Goal: Task Accomplishment & Management: Manage account settings

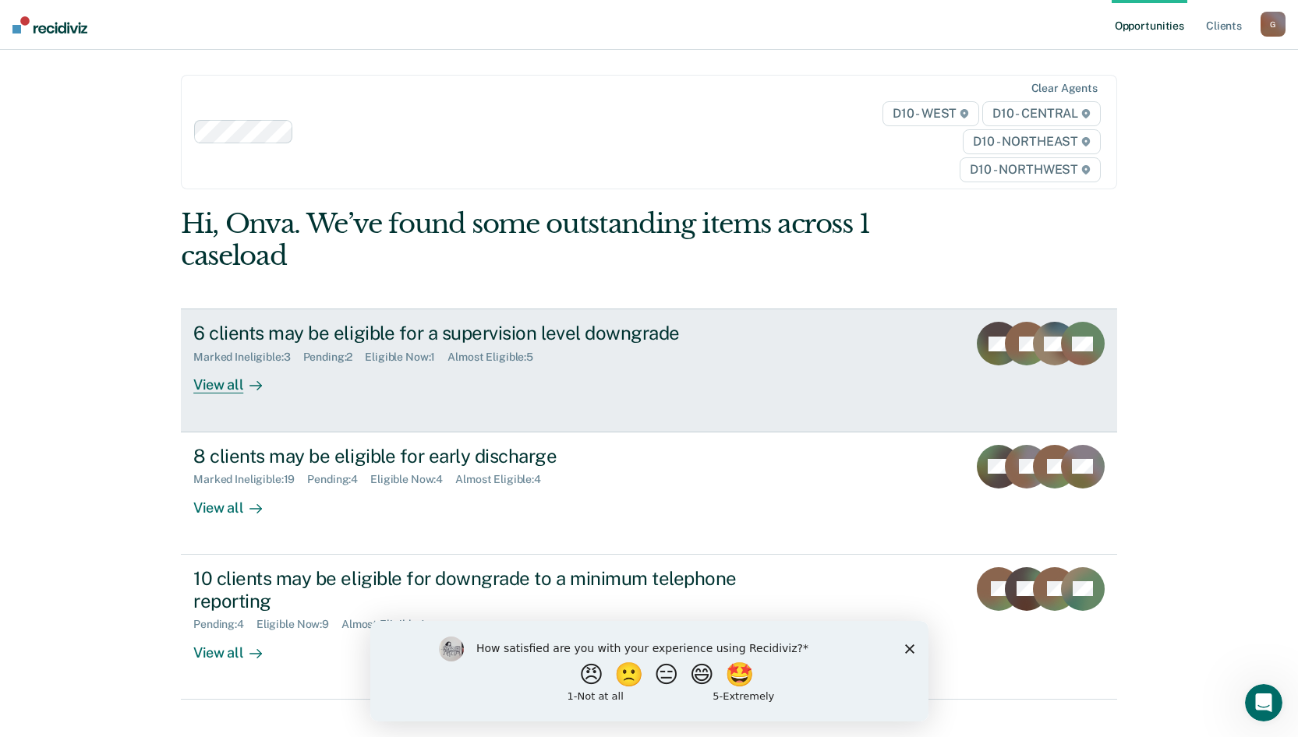
click at [214, 389] on div "View all" at bounding box center [236, 379] width 87 height 30
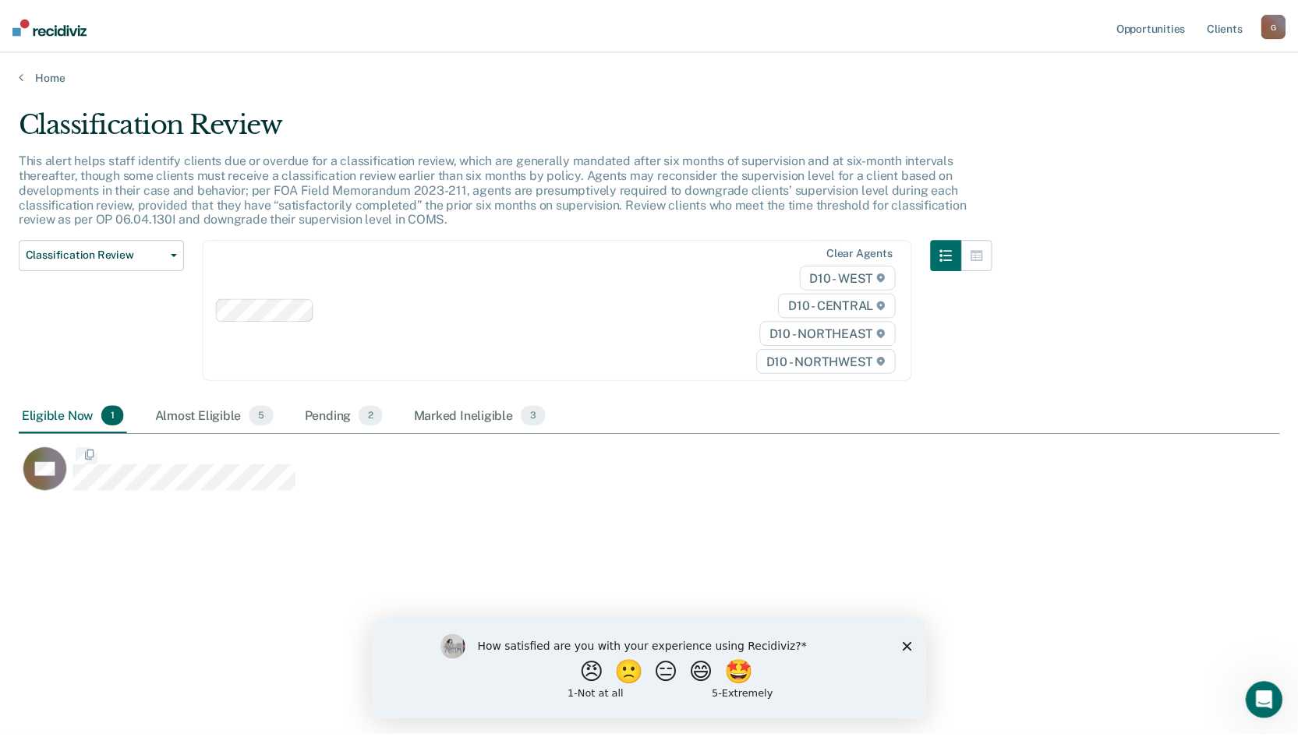
scroll to position [501, 1260]
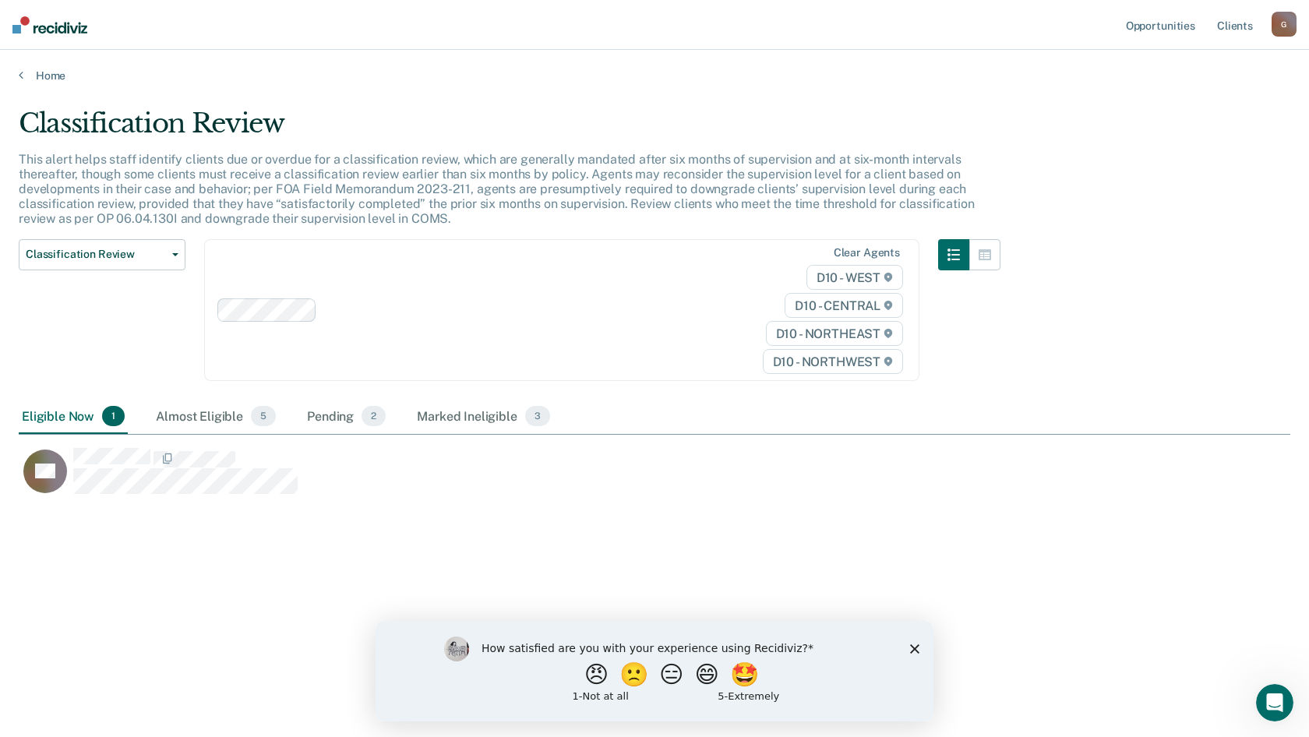
click at [71, 411] on div "Eligible Now 1" at bounding box center [73, 417] width 109 height 34
click at [185, 416] on div "Almost Eligible 5" at bounding box center [216, 417] width 126 height 34
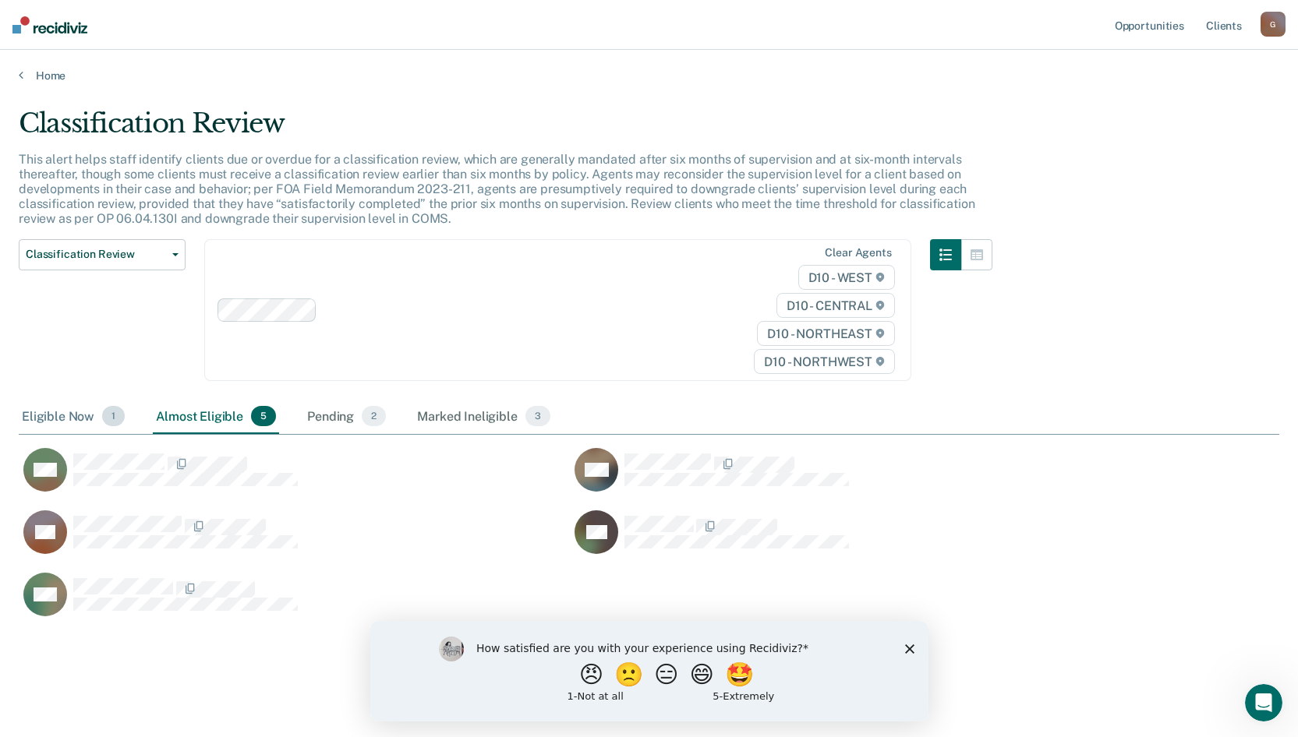
click at [115, 419] on span "1" at bounding box center [113, 416] width 23 height 20
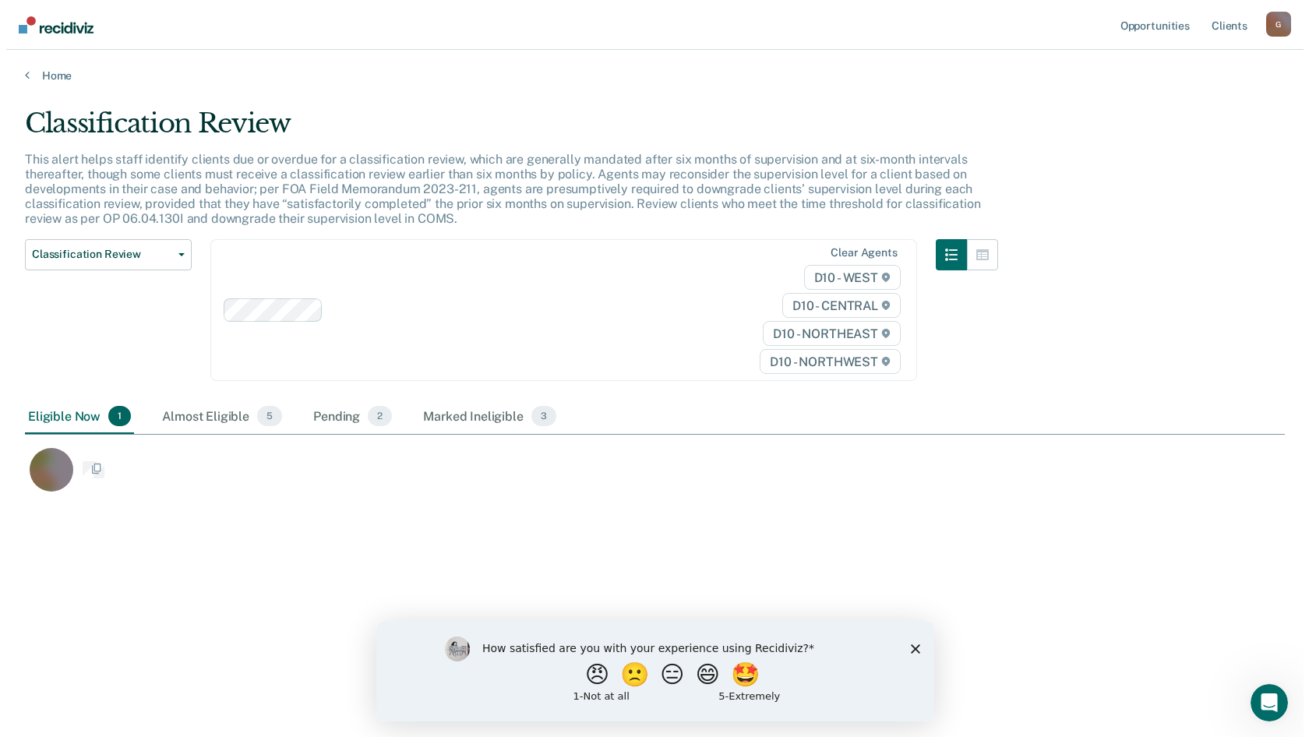
scroll to position [12, 12]
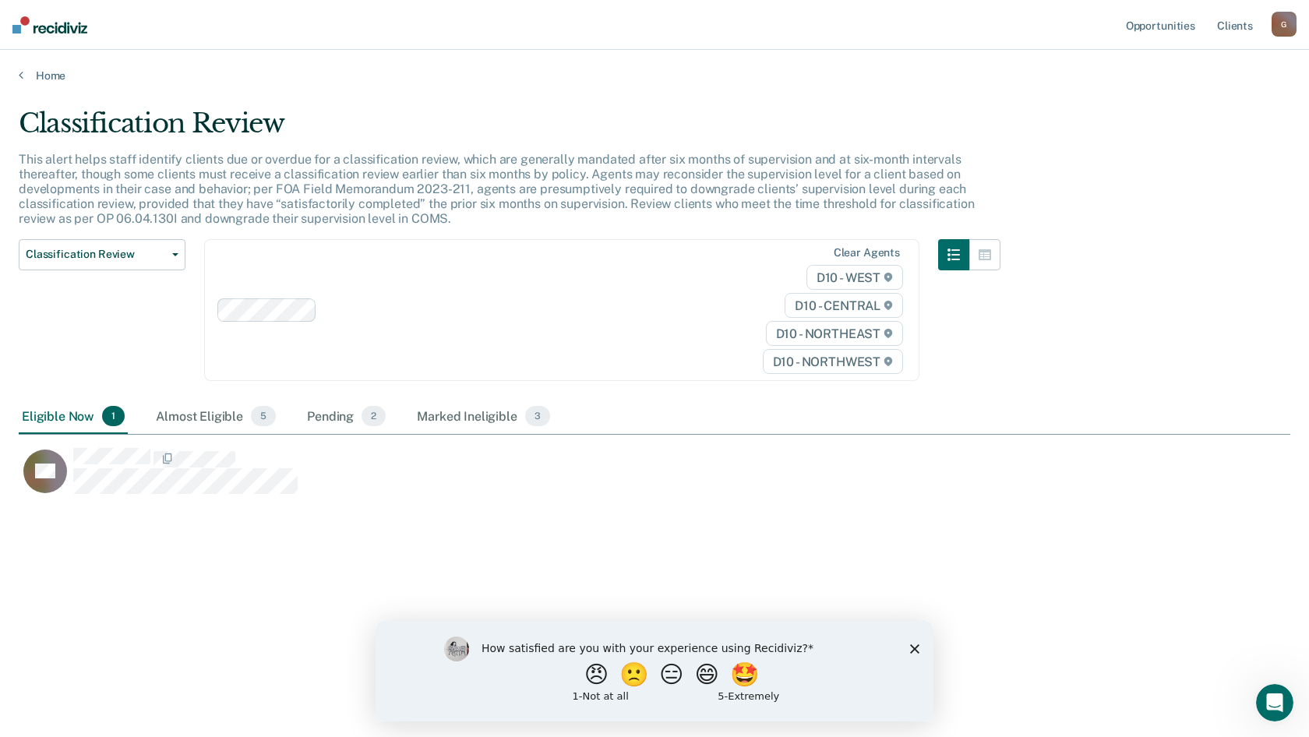
click at [913, 647] on polygon "Close survey" at bounding box center [914, 648] width 9 height 9
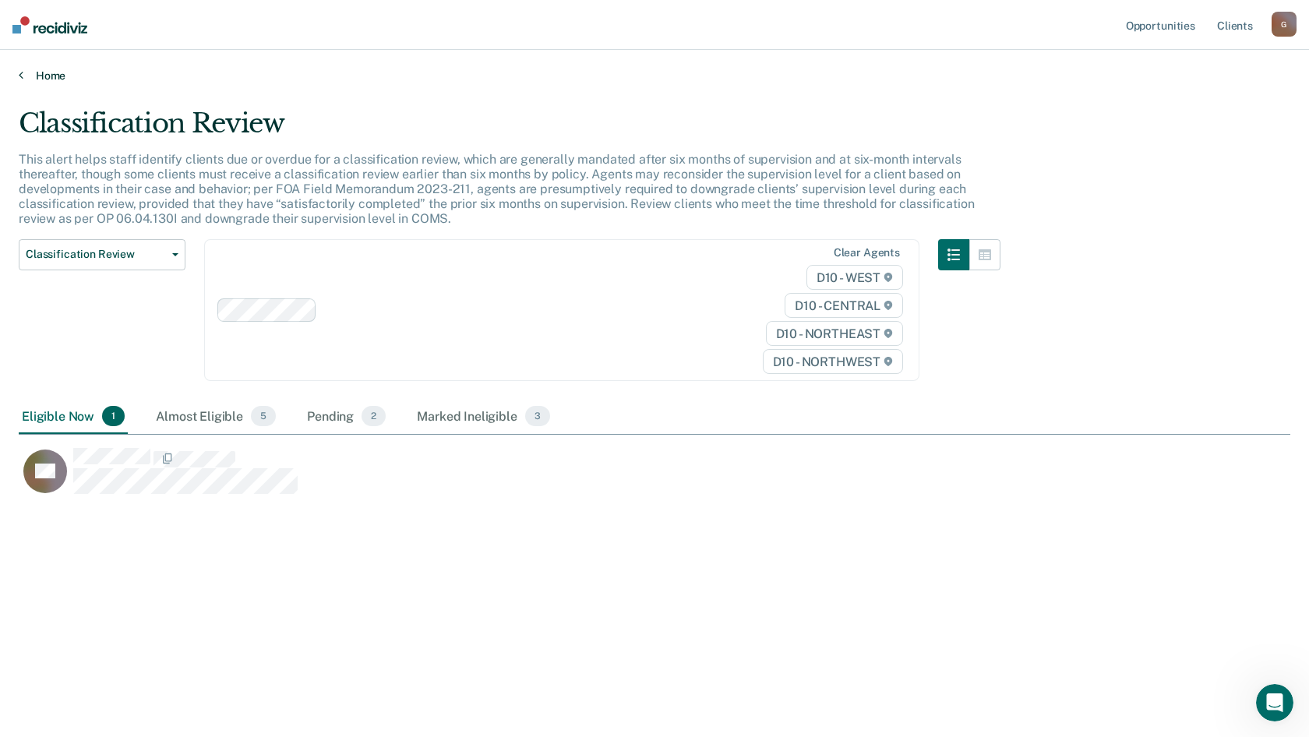
click at [23, 72] on link "Home" at bounding box center [655, 76] width 1272 height 14
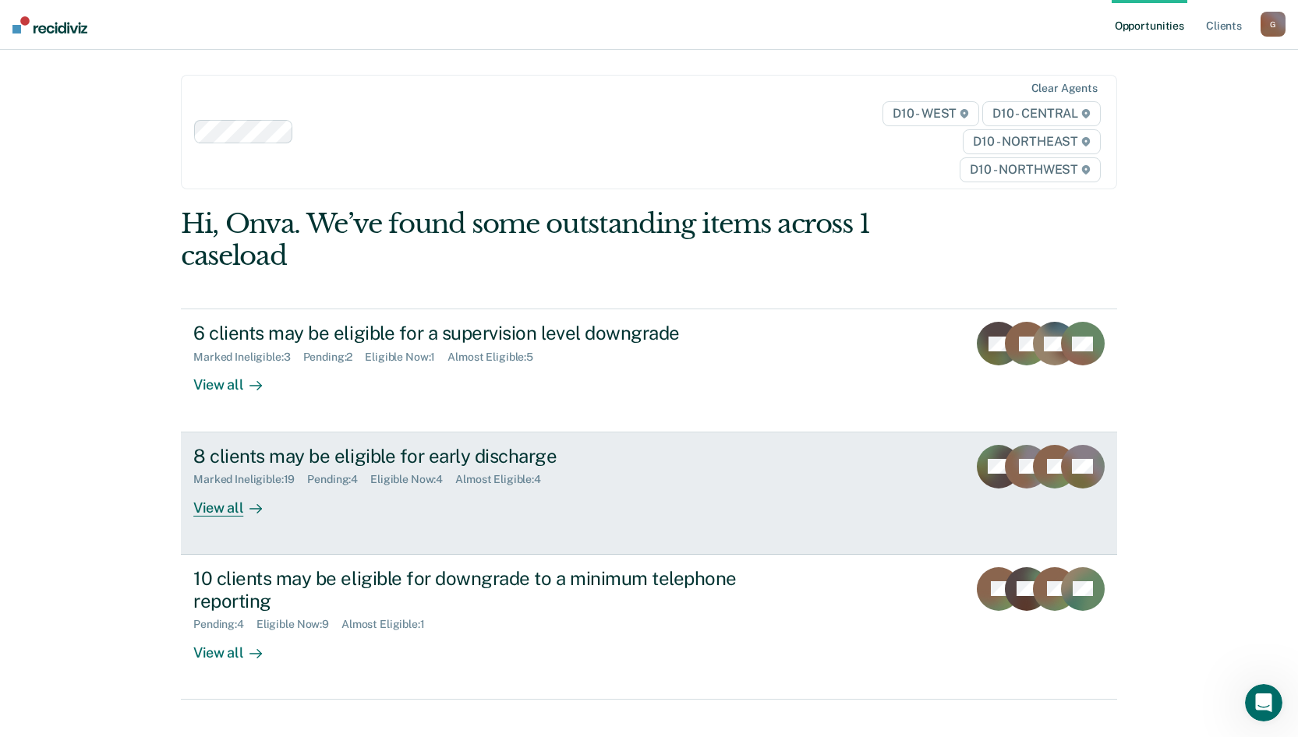
click at [214, 510] on div "View all" at bounding box center [236, 501] width 87 height 30
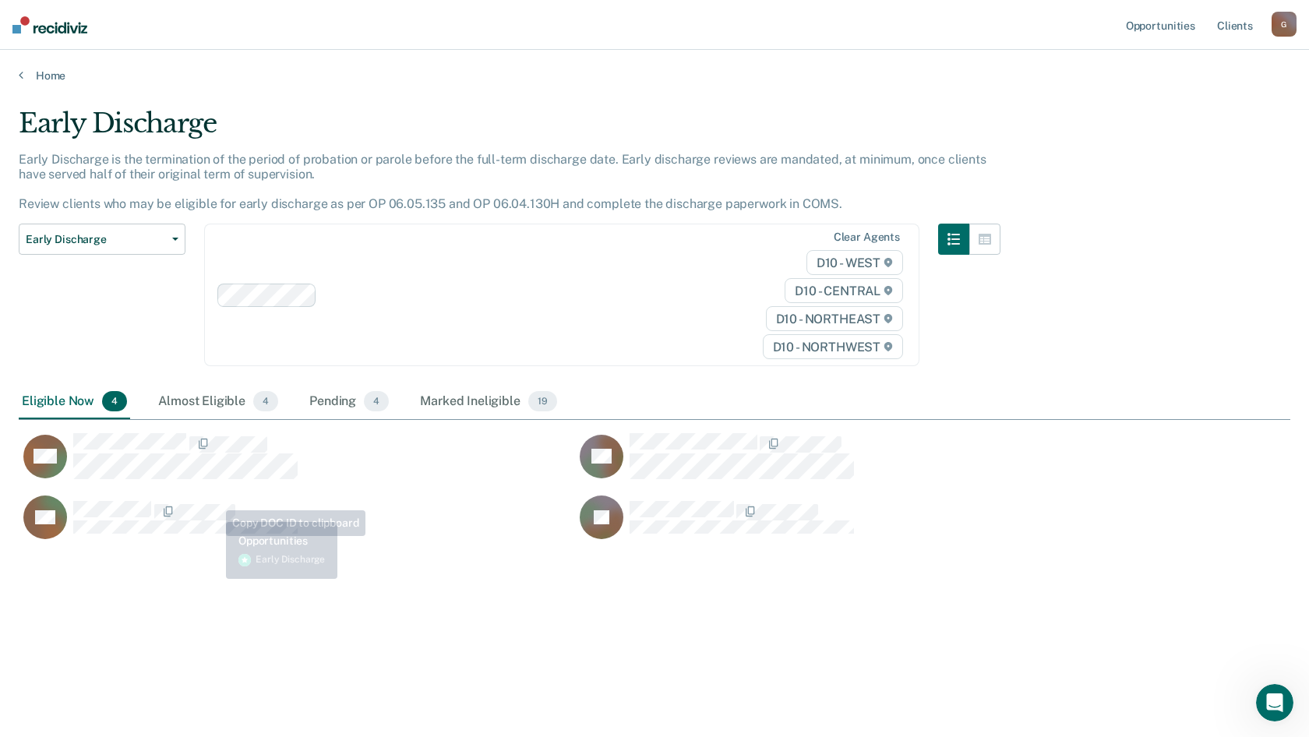
scroll to position [501, 1260]
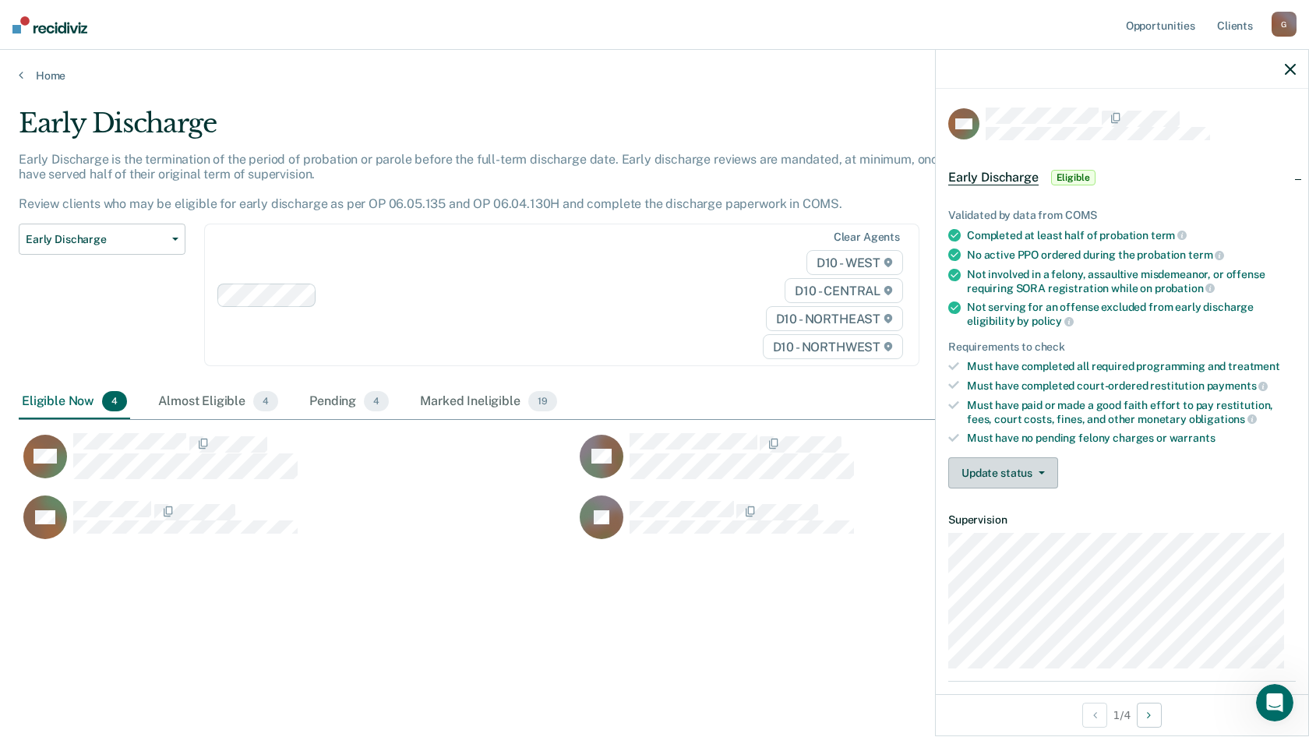
click at [993, 475] on button "Update status" at bounding box center [1003, 472] width 110 height 31
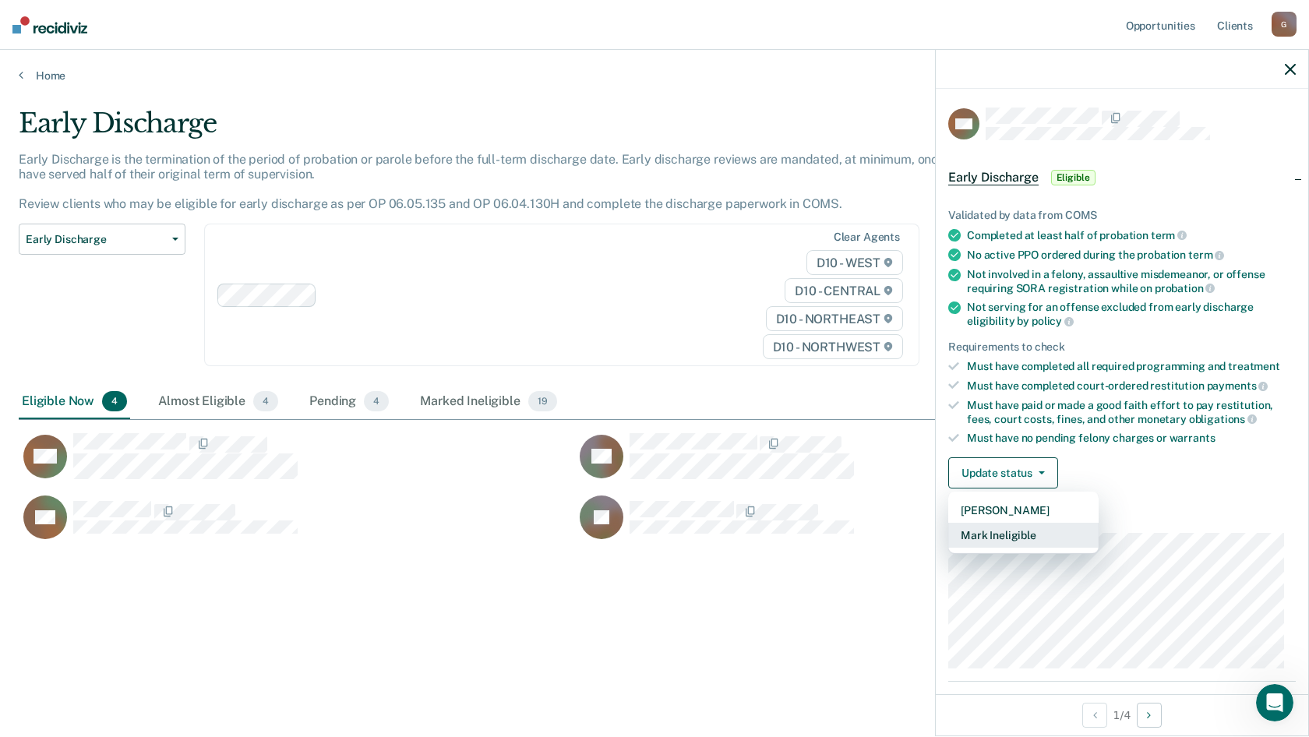
click at [1015, 534] on button "Mark Ineligible" at bounding box center [1023, 535] width 150 height 25
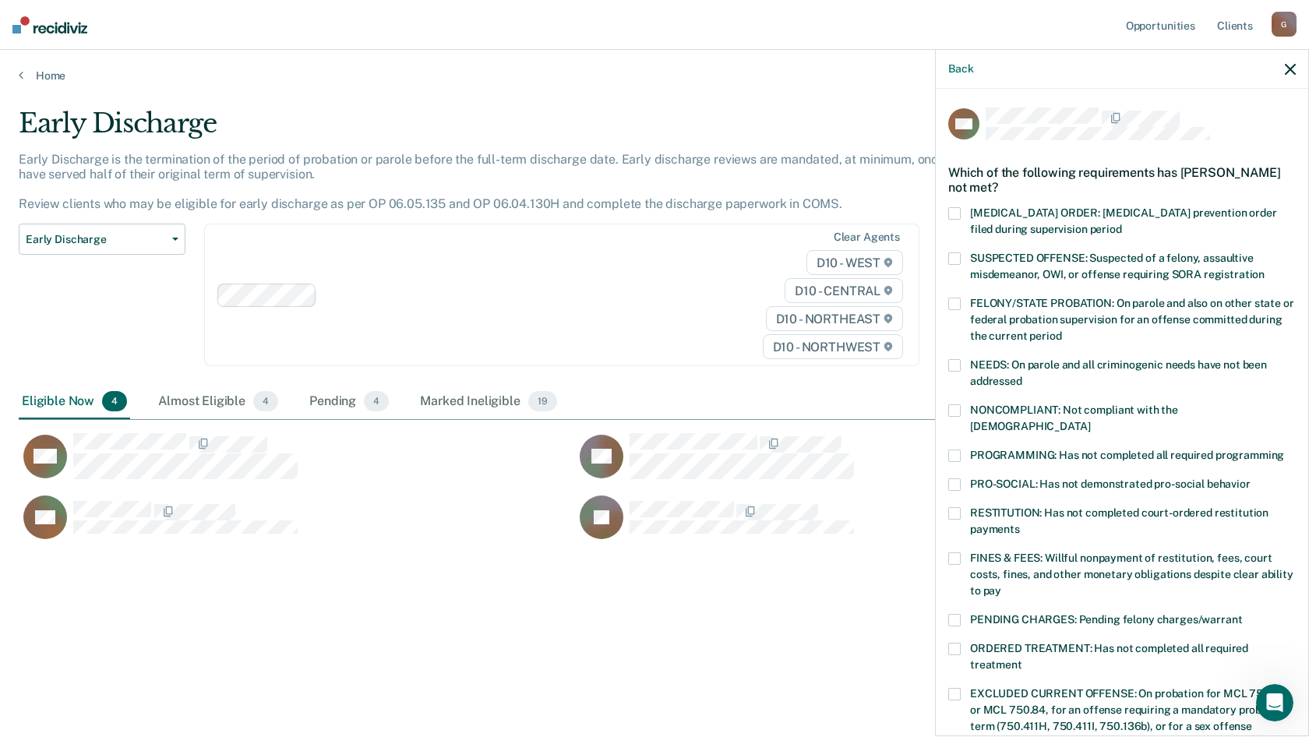
click at [952, 408] on span at bounding box center [954, 410] width 12 height 12
click at [1090, 421] on input "NONCOMPLIANT: Not compliant with the [DEMOGRAPHIC_DATA]" at bounding box center [1090, 421] width 0 height 0
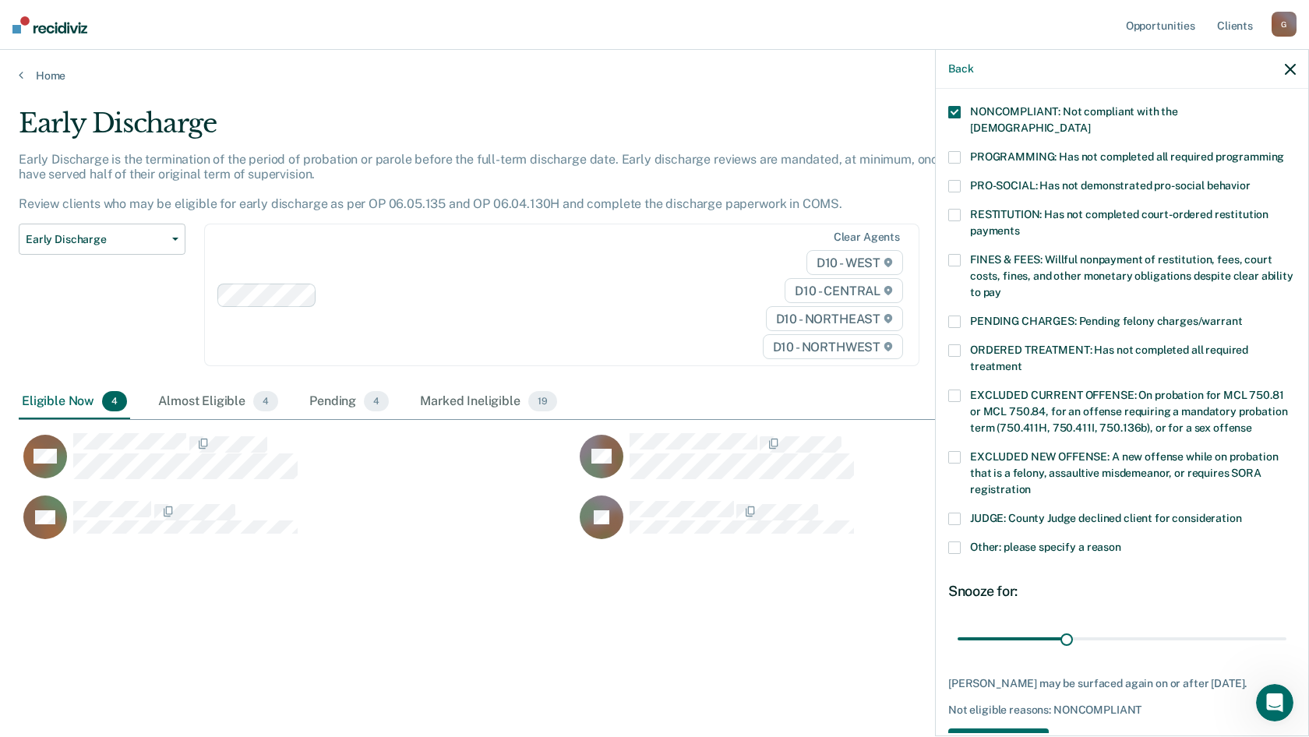
scroll to position [349, 0]
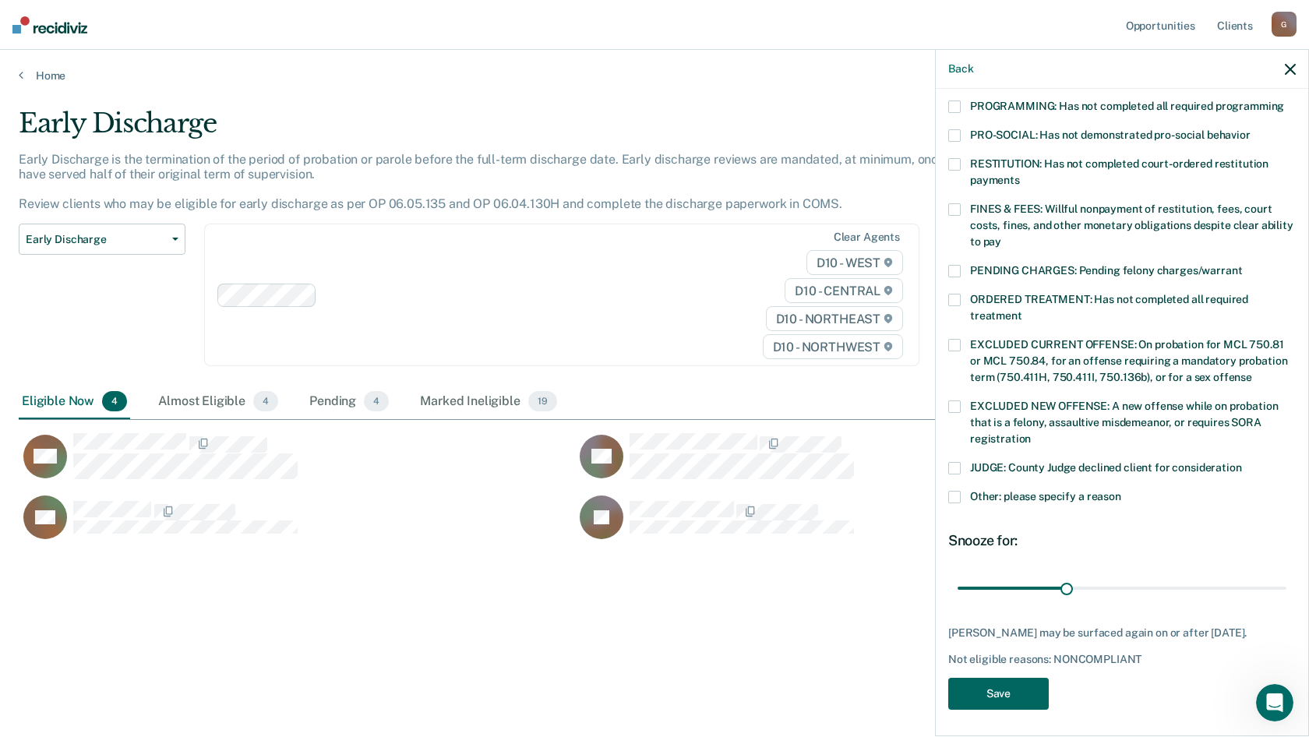
click at [991, 683] on button "Save" at bounding box center [998, 694] width 101 height 32
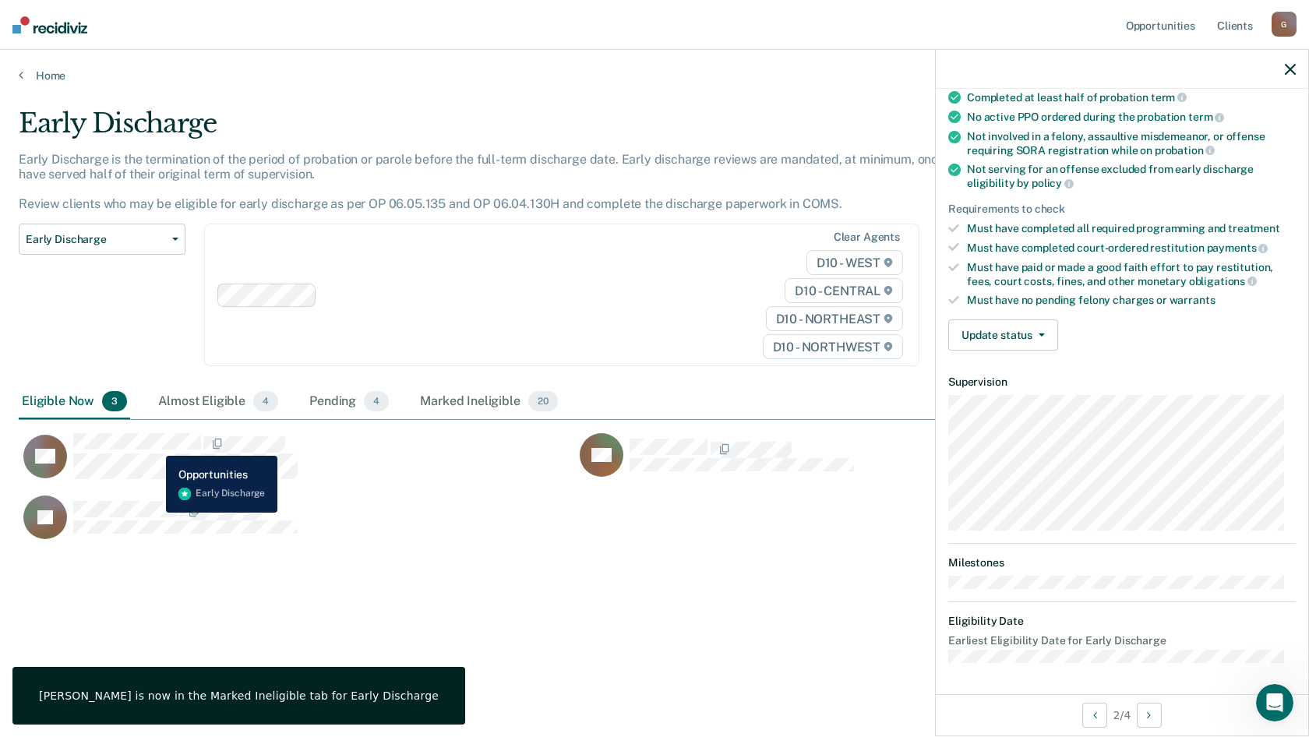
scroll to position [136, 0]
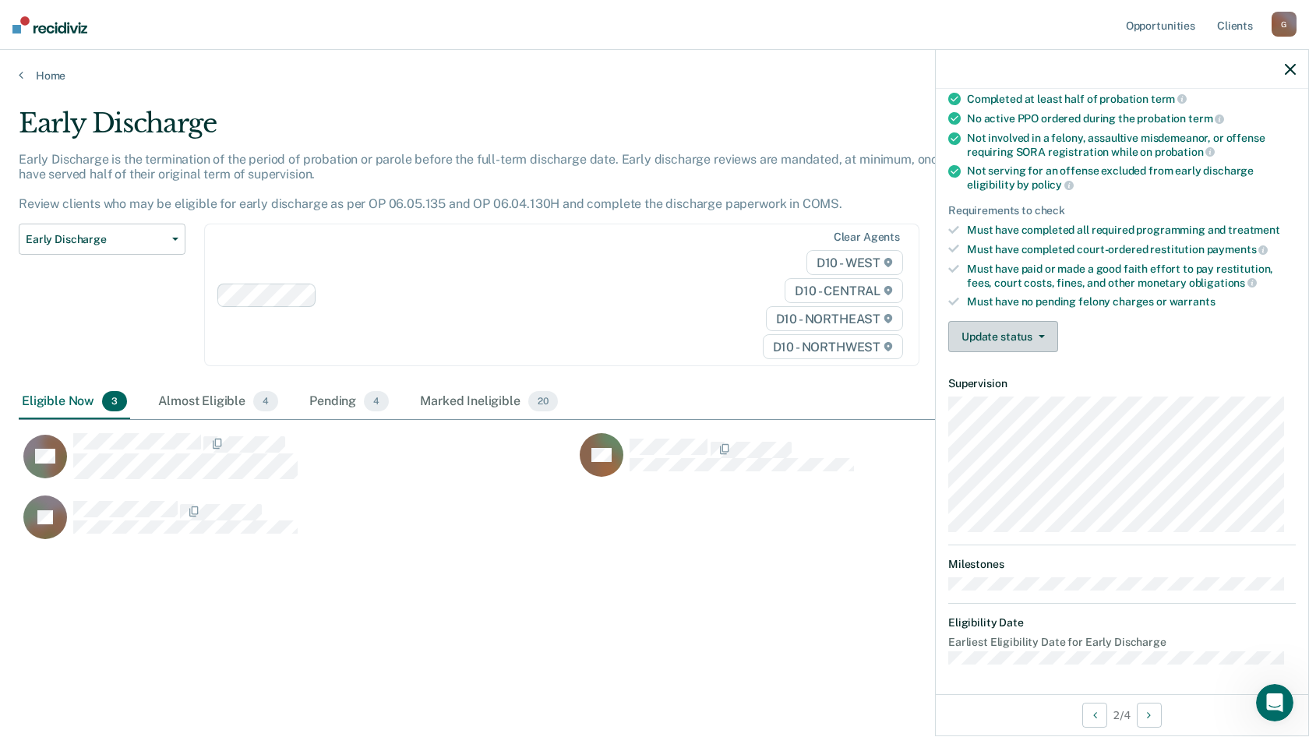
click at [1001, 334] on button "Update status" at bounding box center [1003, 336] width 110 height 31
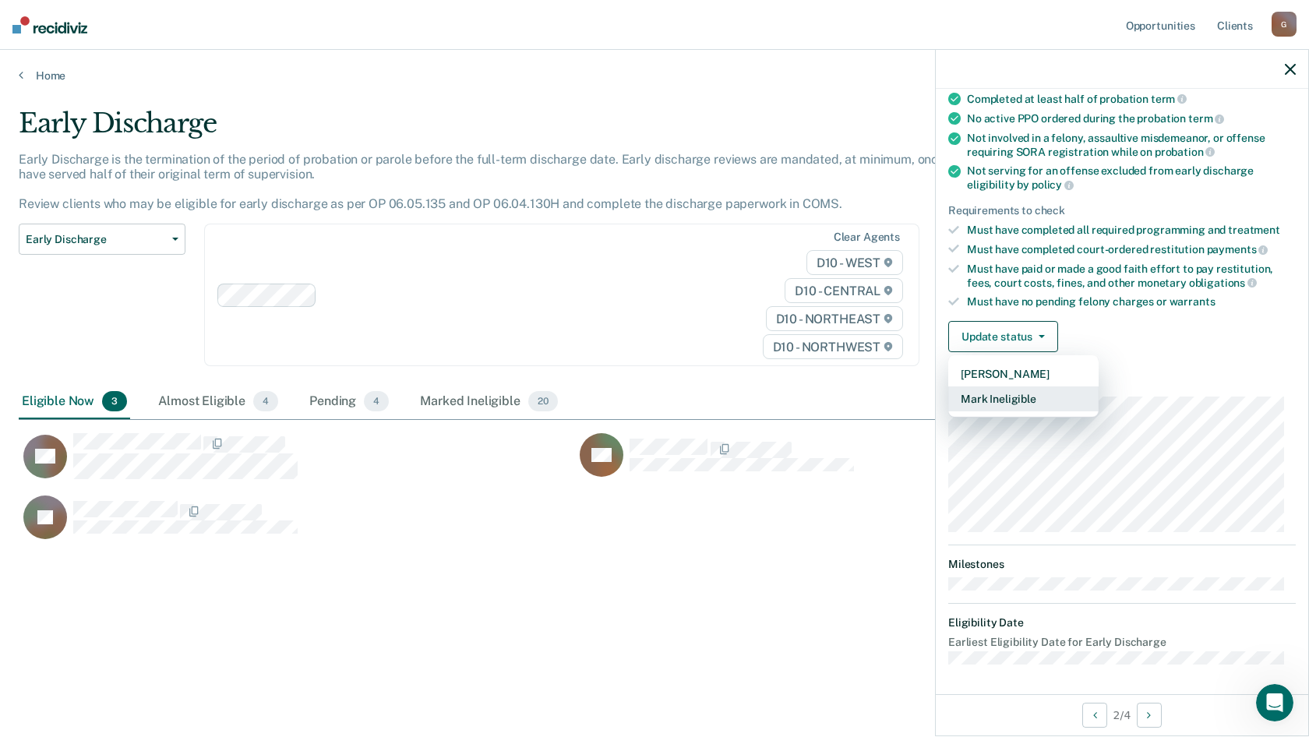
click at [1026, 392] on button "Mark Ineligible" at bounding box center [1023, 399] width 150 height 25
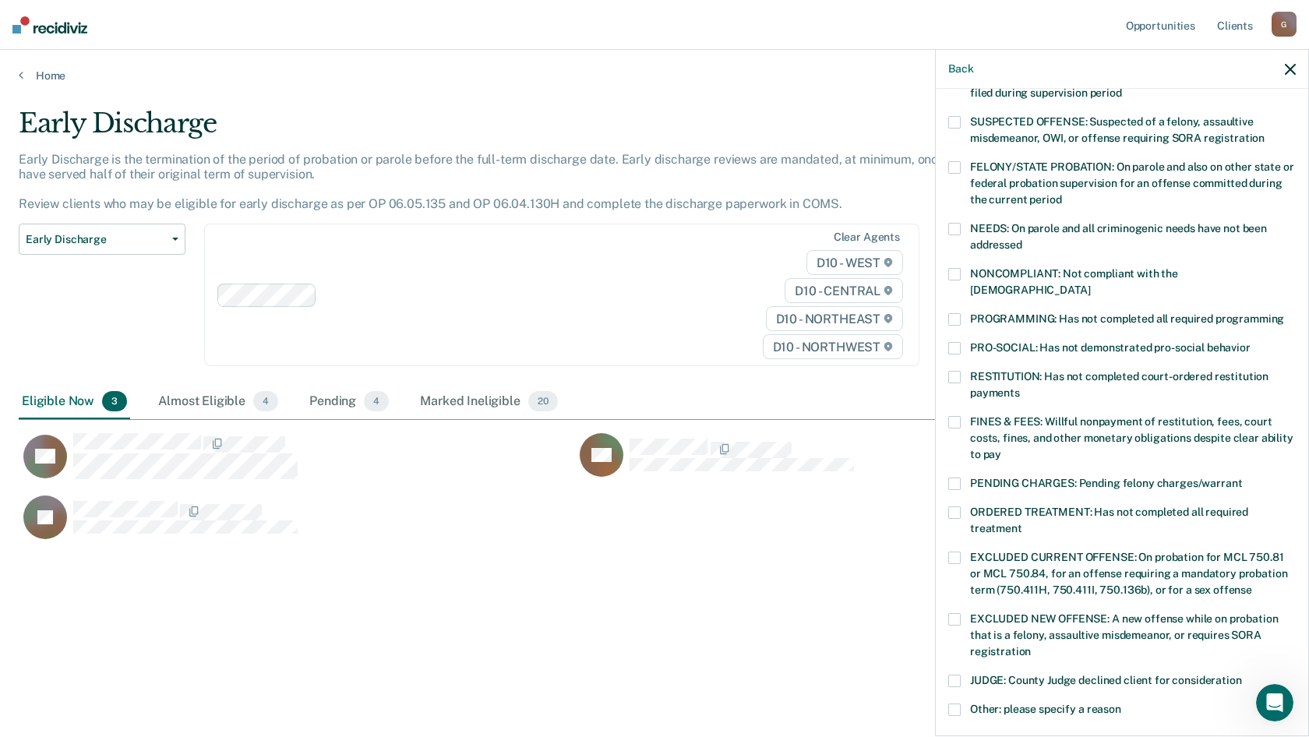
click at [955, 272] on span at bounding box center [954, 274] width 12 height 12
click at [1090, 284] on input "NONCOMPLIANT: Not compliant with the [DEMOGRAPHIC_DATA]" at bounding box center [1090, 284] width 0 height 0
click at [952, 488] on div "PENDING CHARGES: Pending felony charges/warrant" at bounding box center [1122, 492] width 348 height 29
click at [953, 507] on span at bounding box center [954, 513] width 12 height 12
click at [1022, 523] on input "ORDERED TREATMENT: Has not completed all required treatment" at bounding box center [1022, 523] width 0 height 0
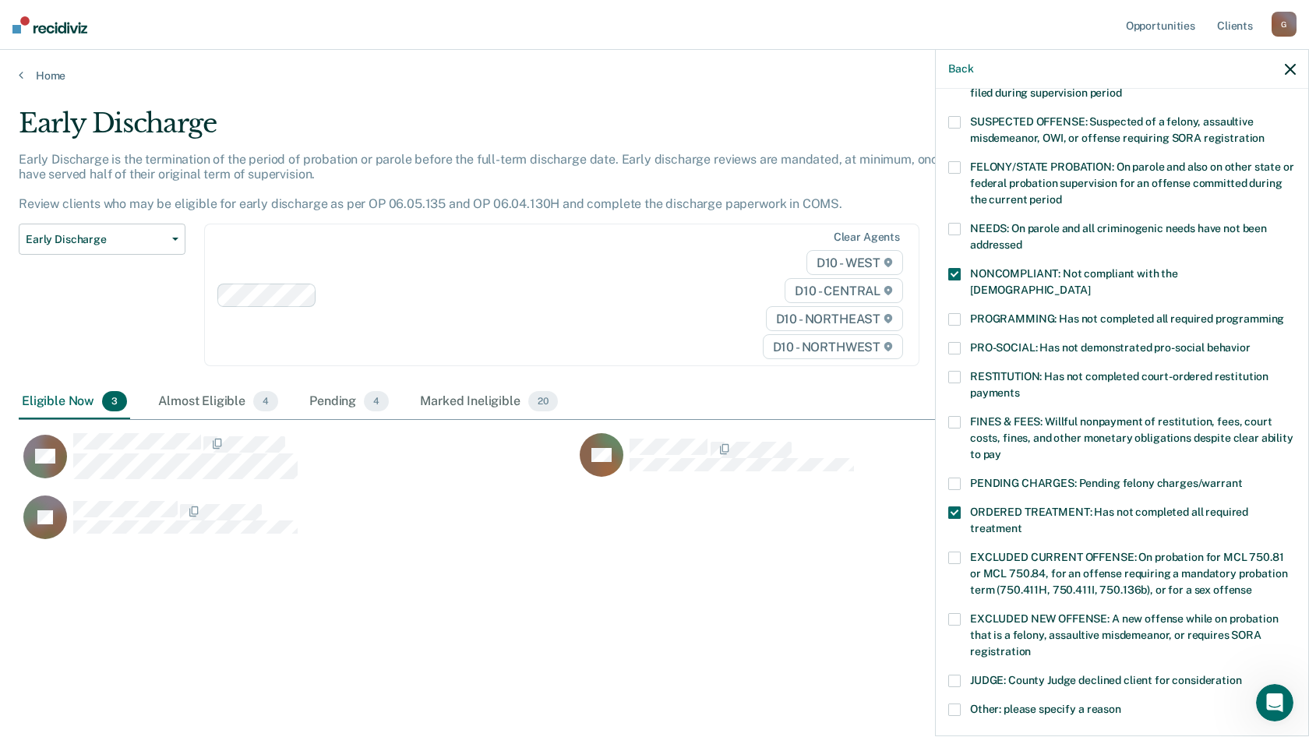
click at [953, 275] on span at bounding box center [954, 274] width 12 height 12
click at [1090, 284] on input "NONCOMPLIANT: Not compliant with the [DEMOGRAPHIC_DATA]" at bounding box center [1090, 284] width 0 height 0
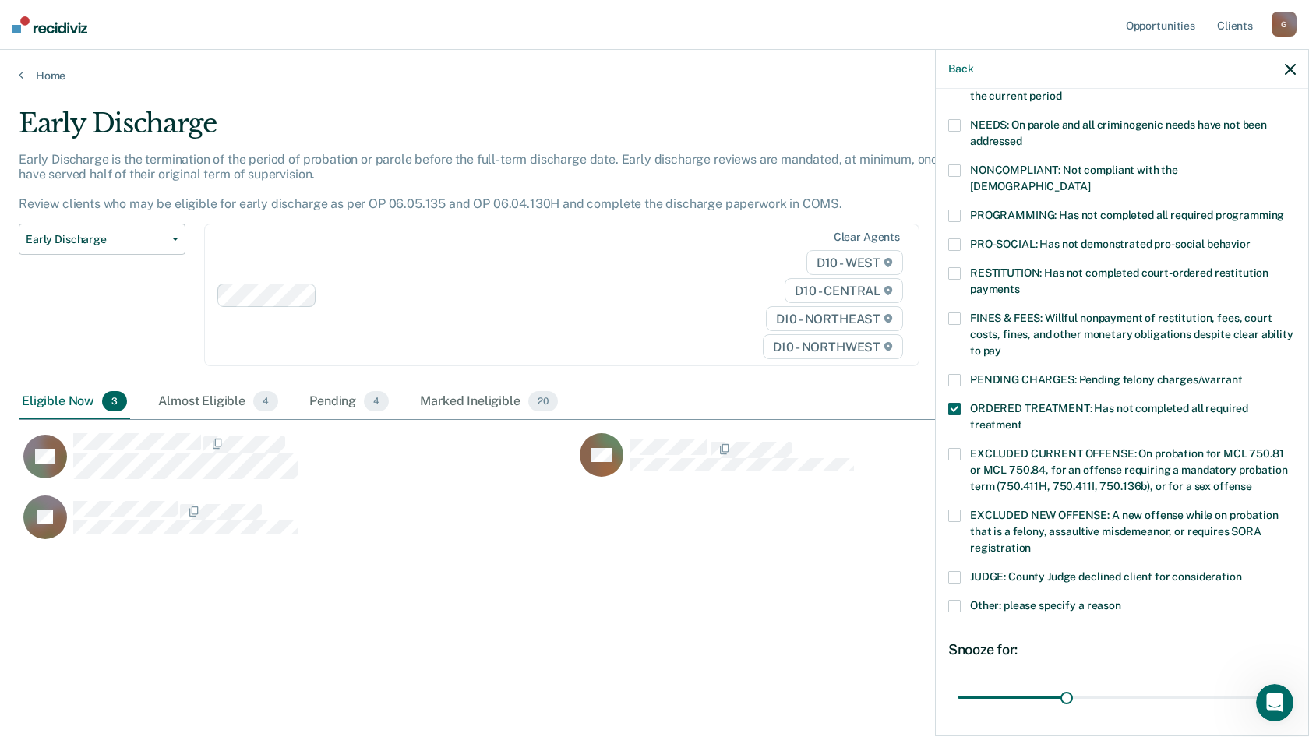
scroll to position [349, 0]
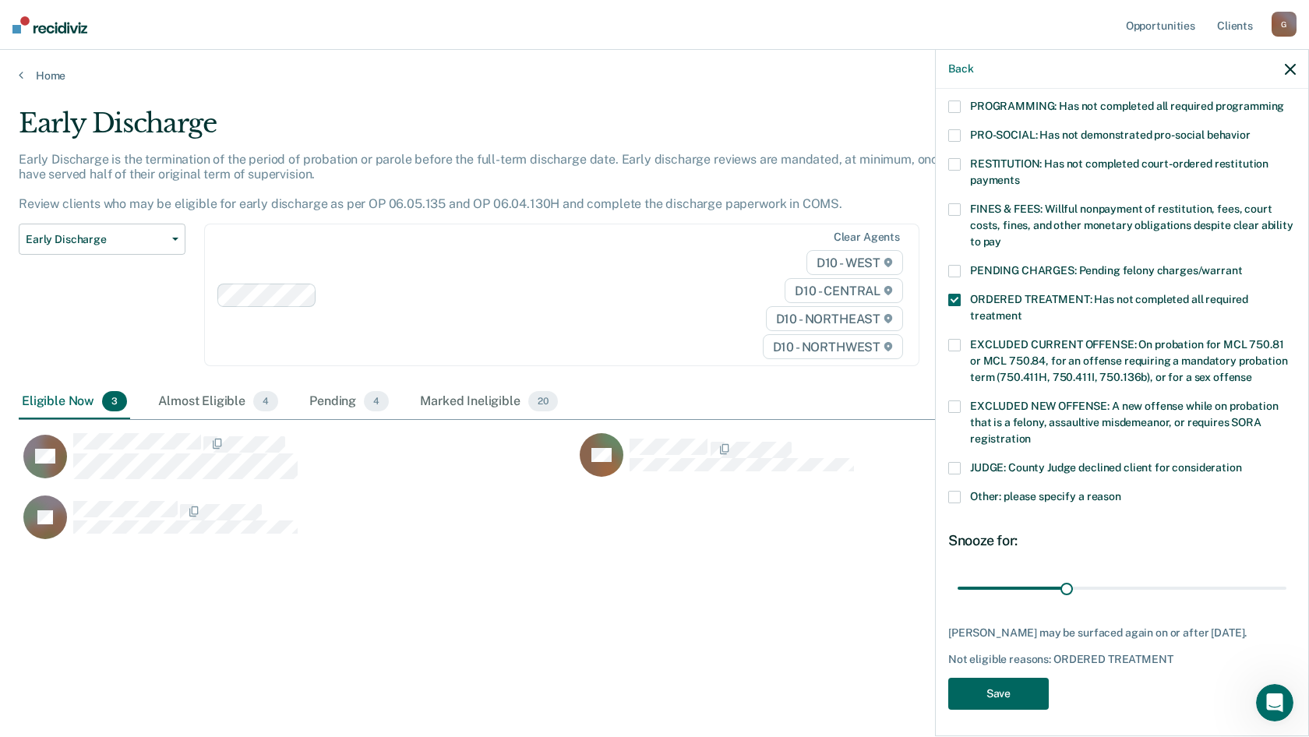
click at [1000, 696] on button "Save" at bounding box center [998, 694] width 101 height 32
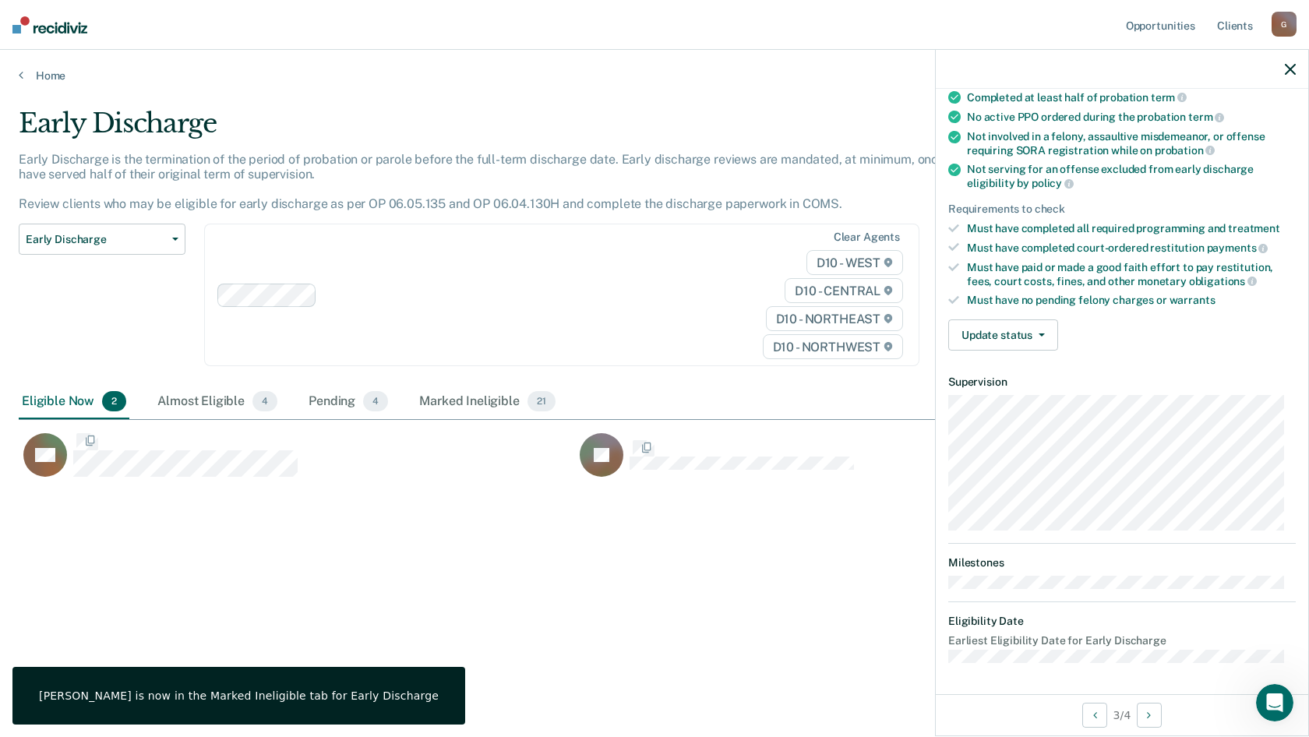
scroll to position [136, 0]
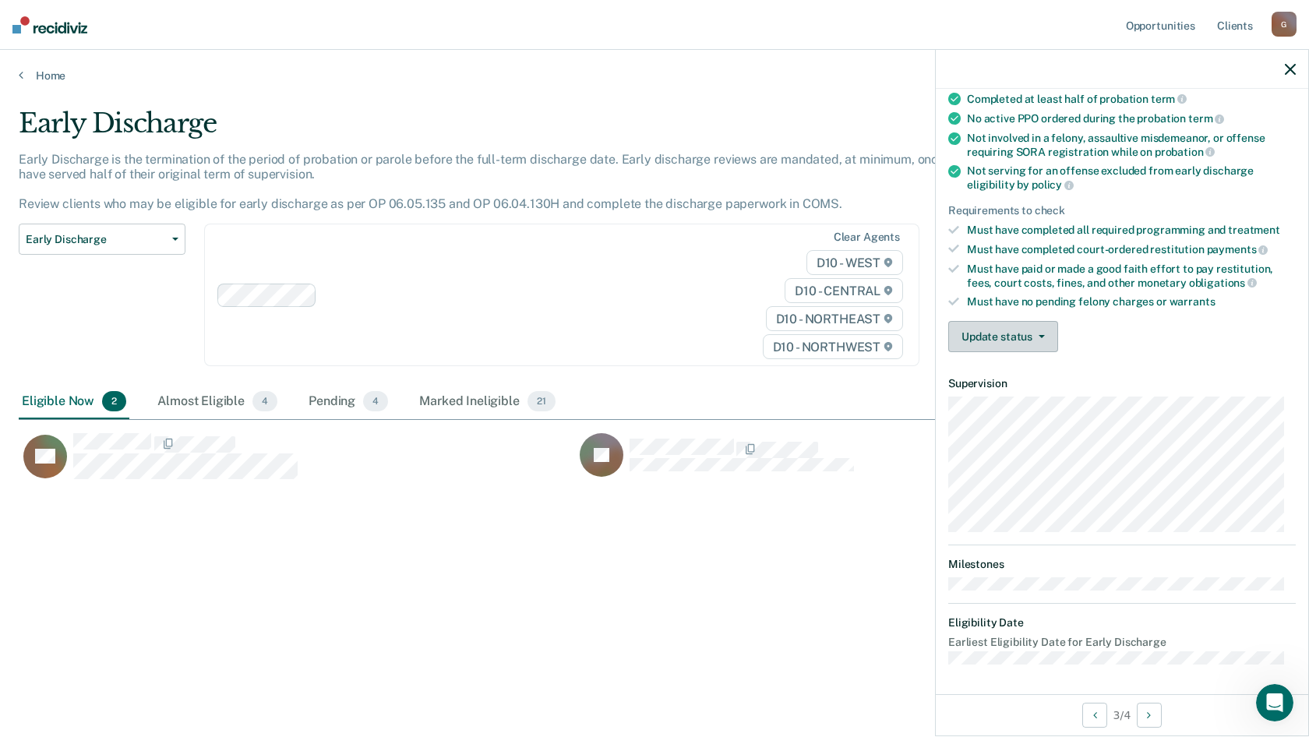
click at [1008, 332] on button "Update status" at bounding box center [1003, 336] width 110 height 31
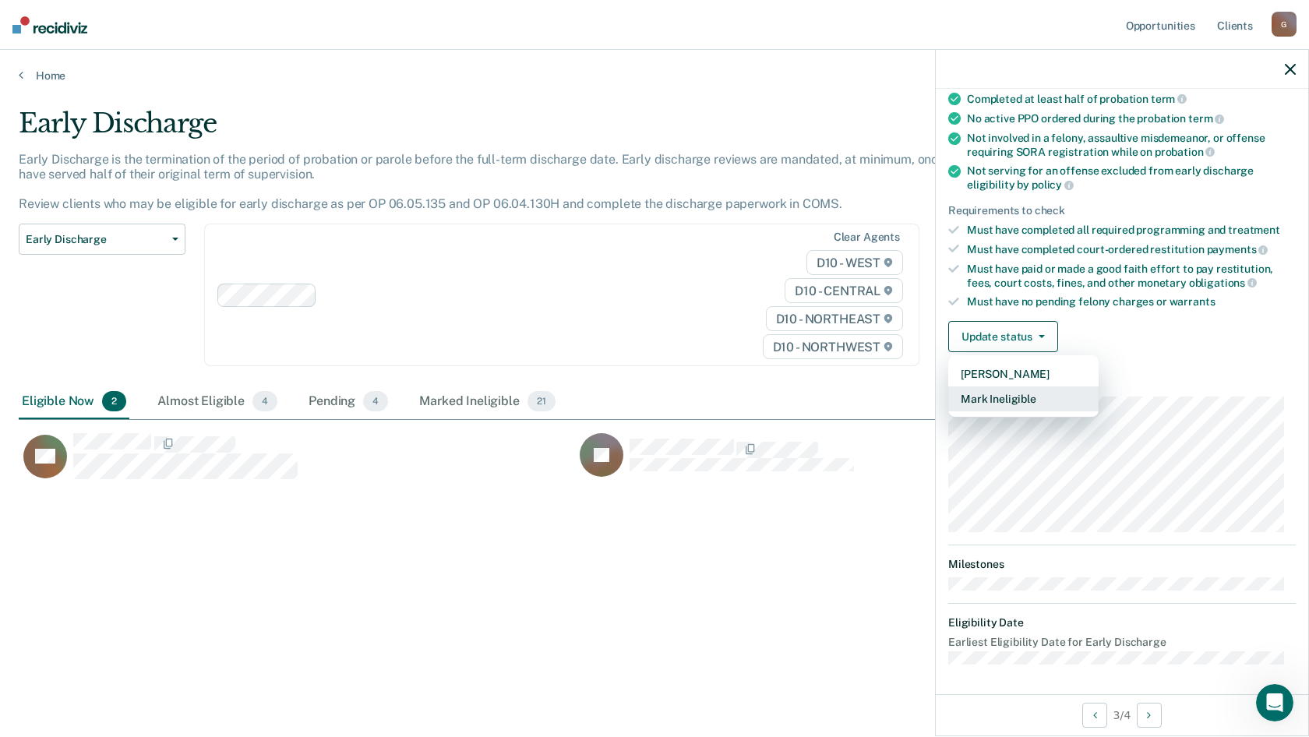
click at [998, 392] on button "Mark Ineligible" at bounding box center [1023, 399] width 150 height 25
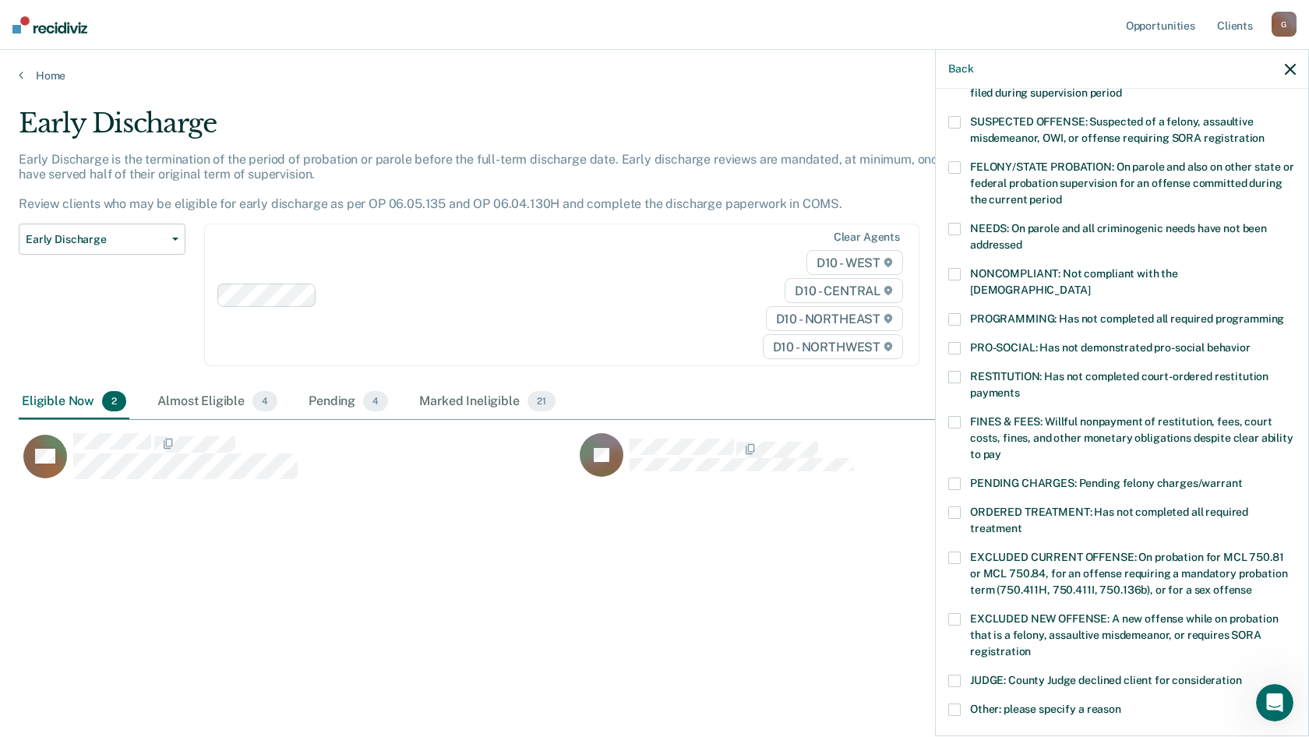
click at [956, 507] on span at bounding box center [954, 513] width 12 height 12
click at [1022, 523] on input "ORDERED TREATMENT: Has not completed all required treatment" at bounding box center [1022, 523] width 0 height 0
click at [956, 507] on span at bounding box center [954, 513] width 12 height 12
click at [1022, 523] on input "ORDERED TREATMENT: Has not completed all required treatment" at bounding box center [1022, 523] width 0 height 0
click at [956, 507] on span at bounding box center [954, 513] width 12 height 12
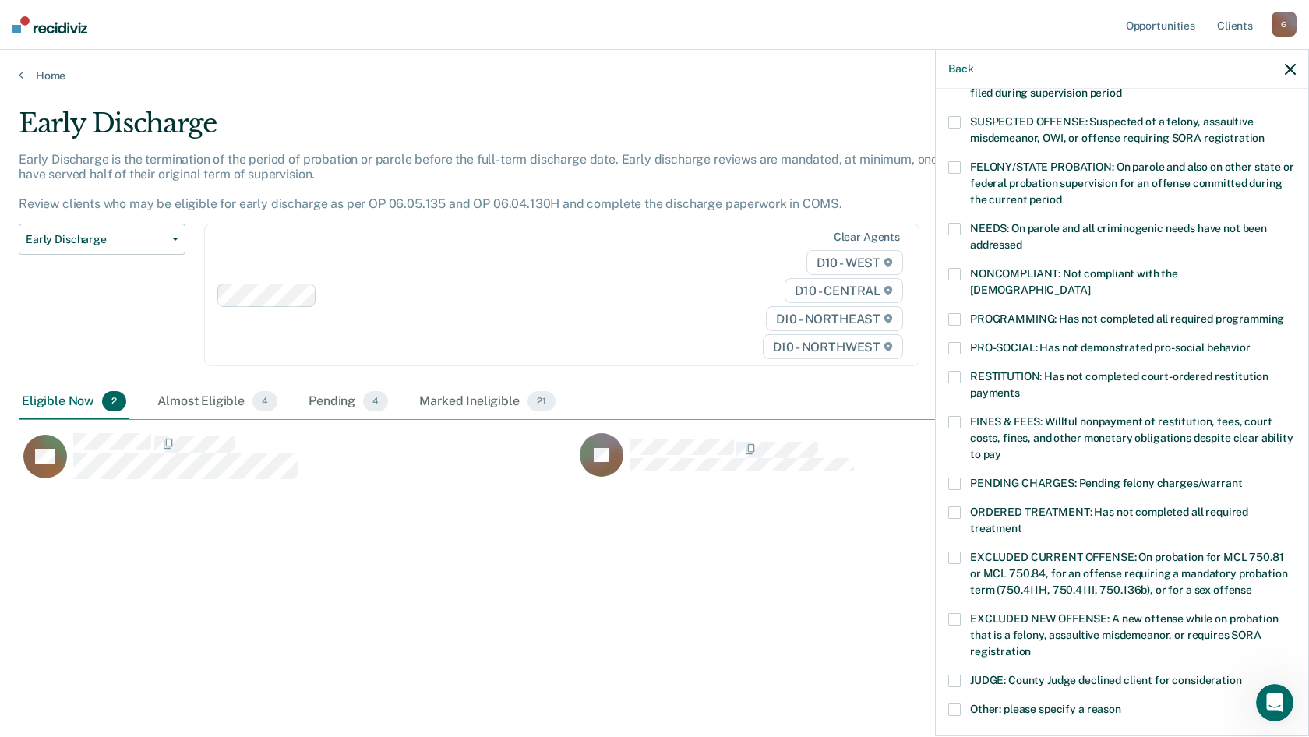
click at [1022, 523] on input "ORDERED TREATMENT: Has not completed all required treatment" at bounding box center [1022, 523] width 0 height 0
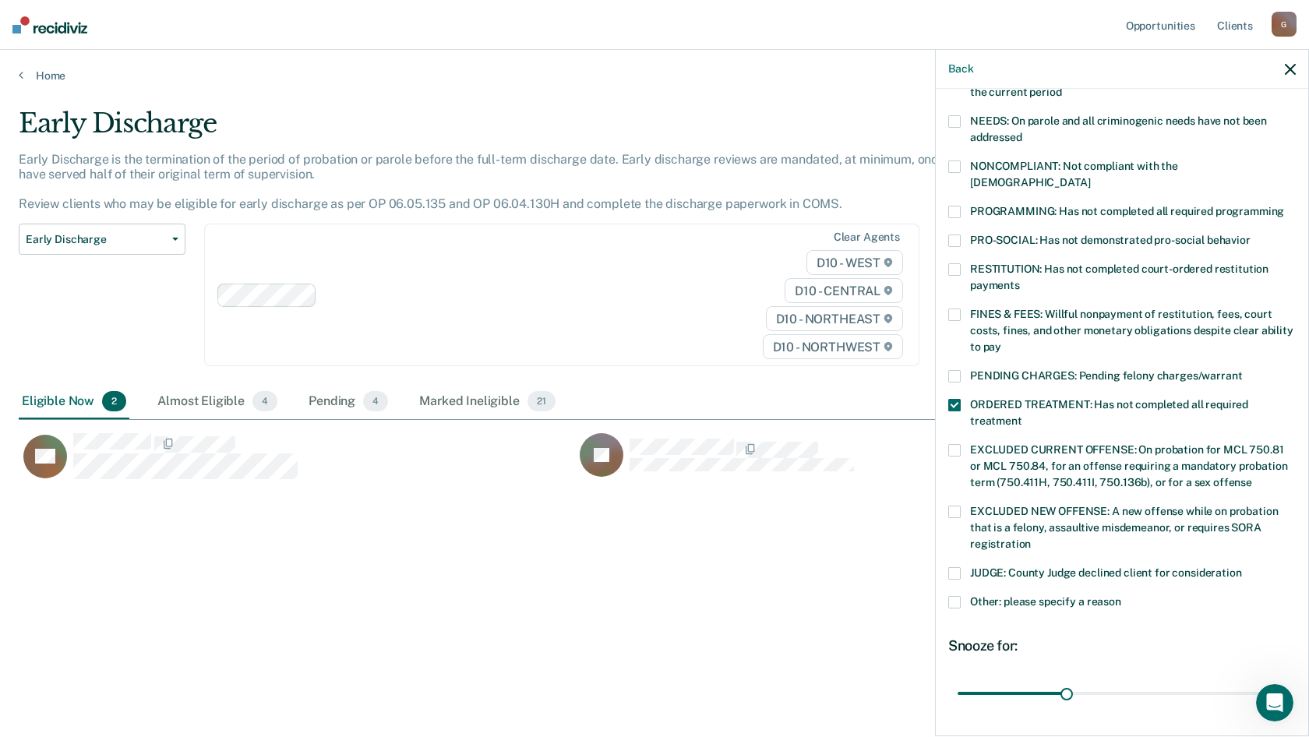
scroll to position [336, 0]
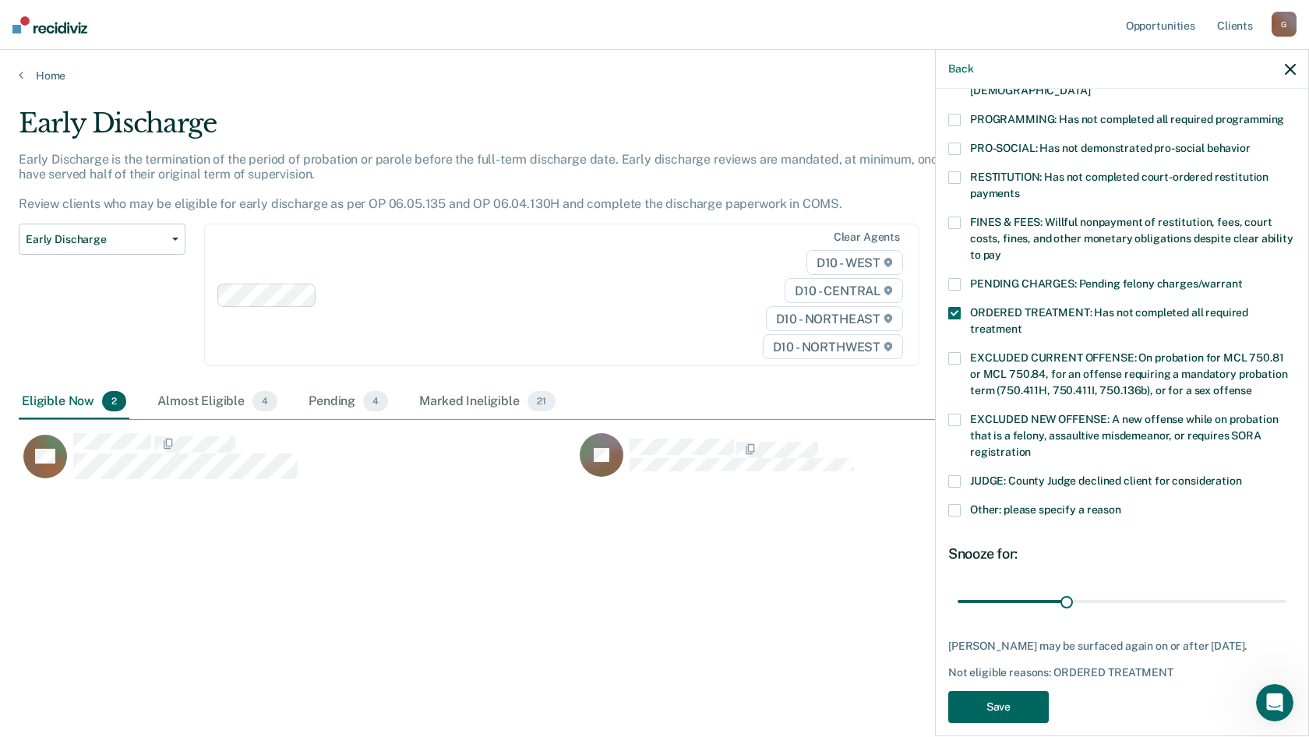
click at [1001, 693] on button "Save" at bounding box center [998, 707] width 101 height 32
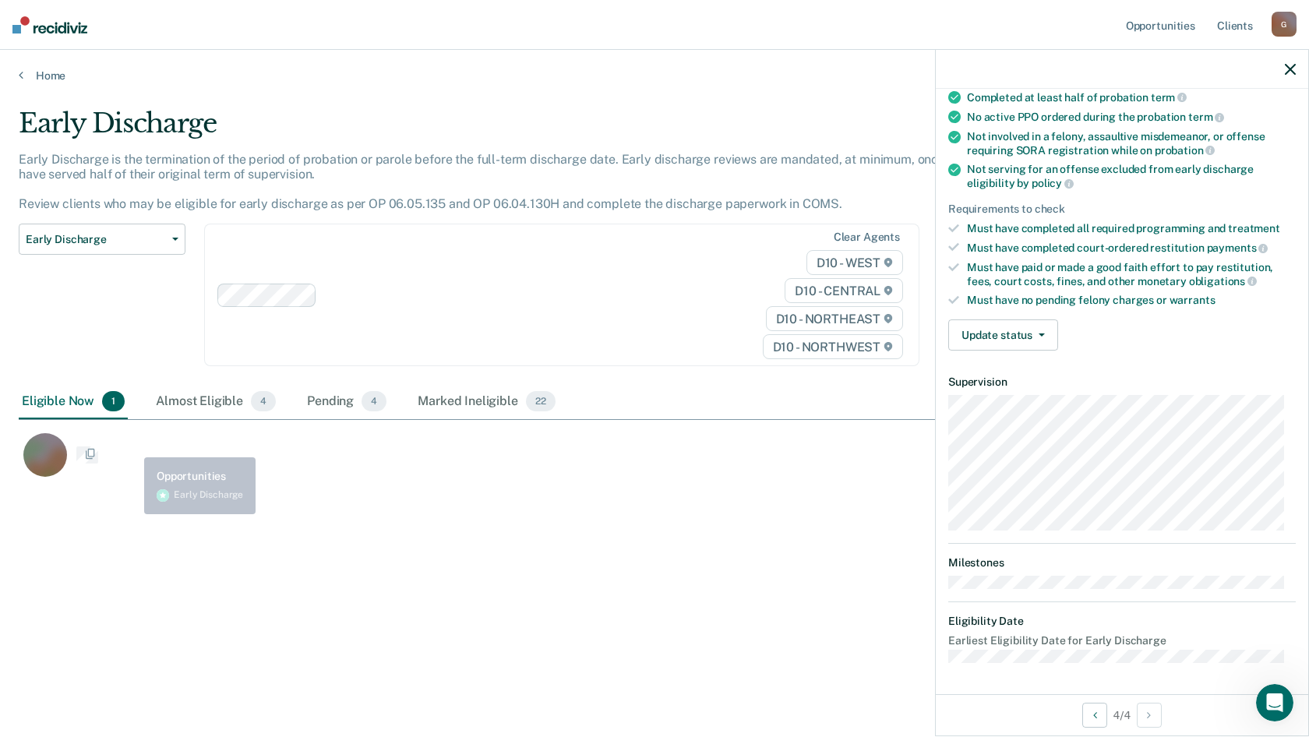
scroll to position [136, 0]
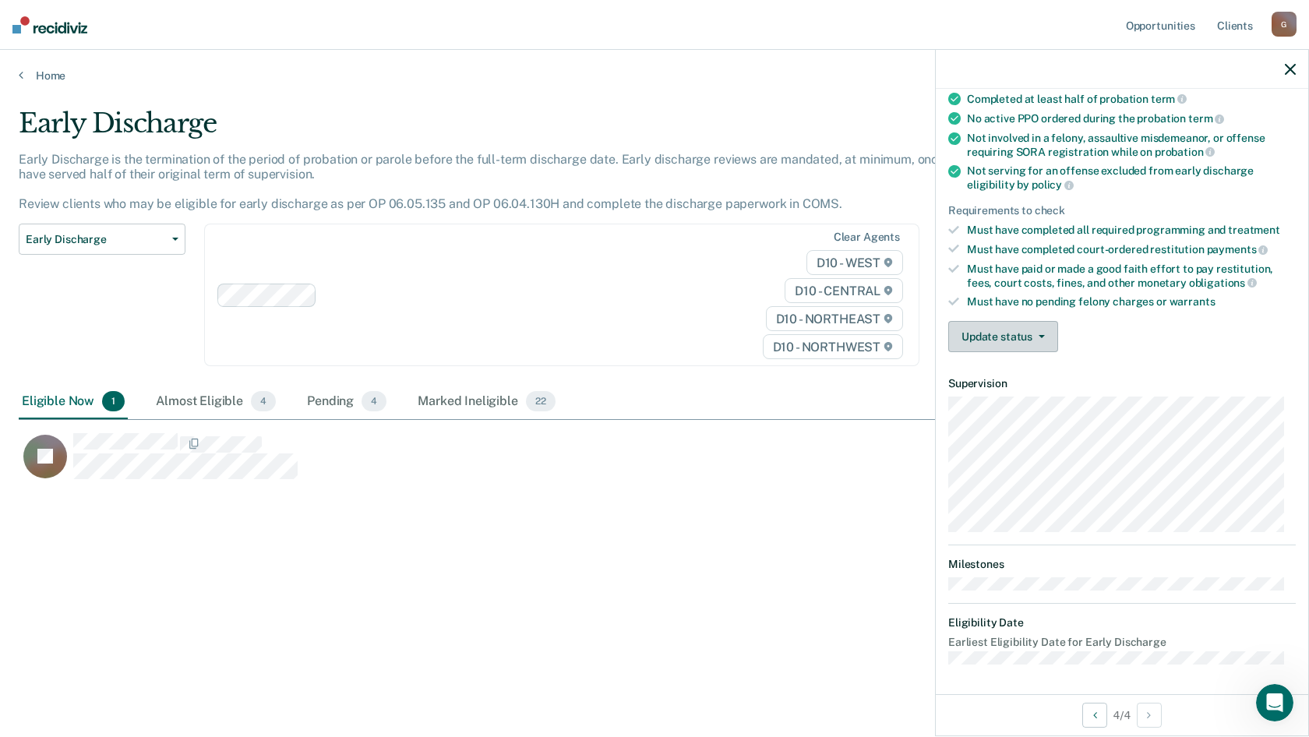
click at [1017, 341] on button "Update status" at bounding box center [1003, 336] width 110 height 31
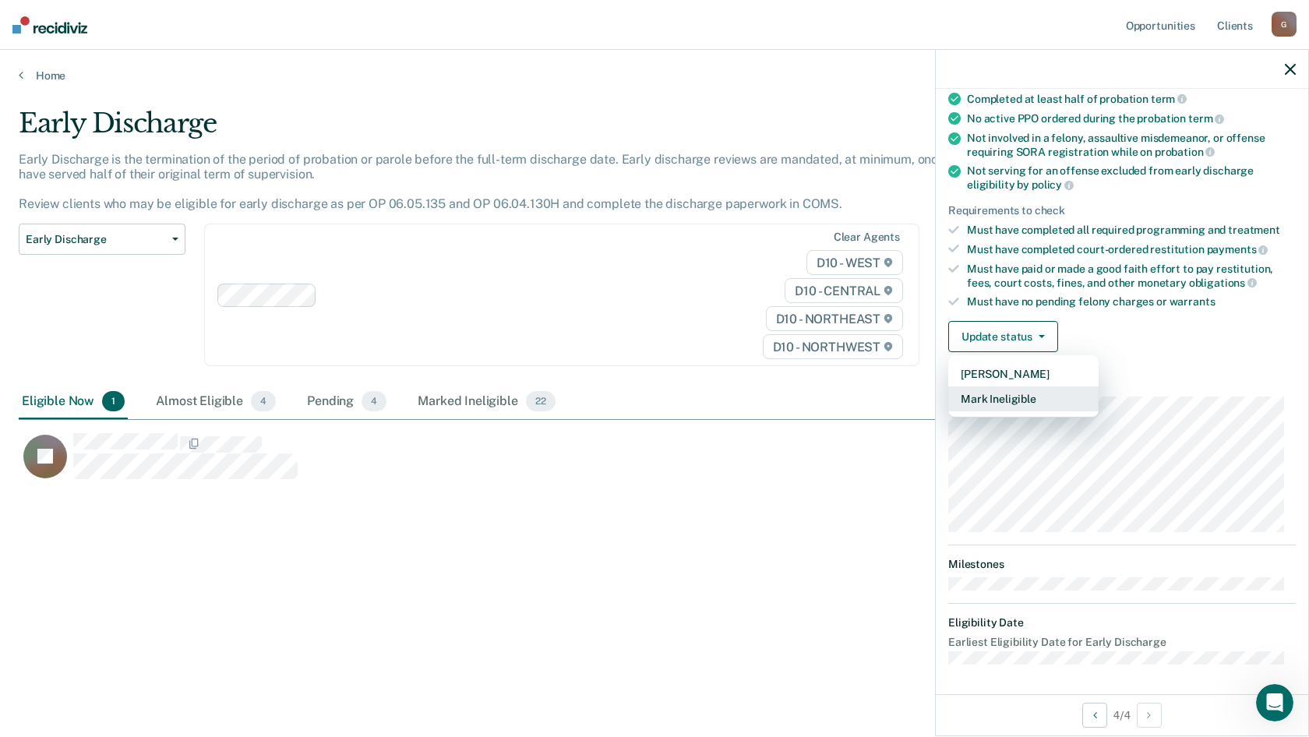
click at [981, 401] on button "Mark Ineligible" at bounding box center [1023, 399] width 150 height 25
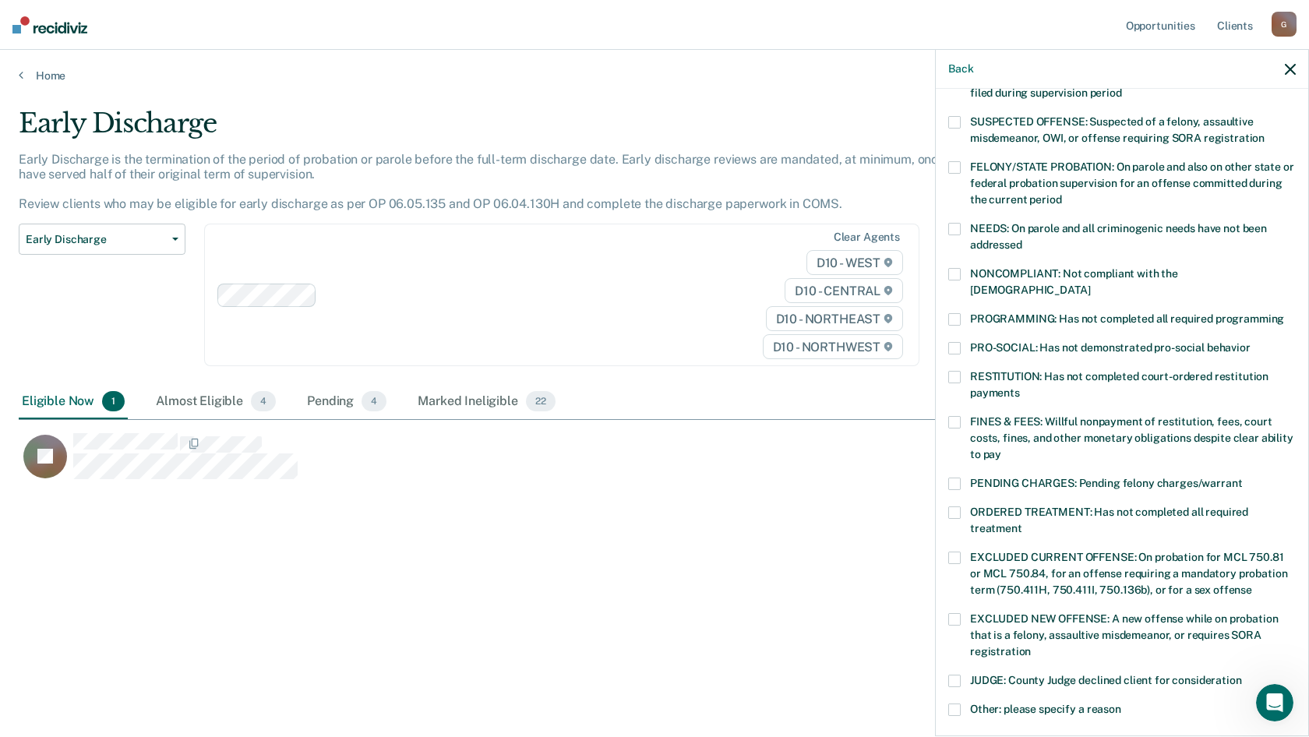
click at [948, 463] on div "JR Which of the following requirements has [PERSON_NAME] not met? [MEDICAL_DATA…" at bounding box center [1122, 411] width 373 height 645
click at [948, 465] on div "JR Which of the following requirements has [PERSON_NAME] not met? [MEDICAL_DATA…" at bounding box center [1122, 411] width 373 height 645
click at [958, 478] on span at bounding box center [954, 484] width 12 height 12
click at [1242, 478] on input "PENDING CHARGES: Pending felony charges/warrant" at bounding box center [1242, 478] width 0 height 0
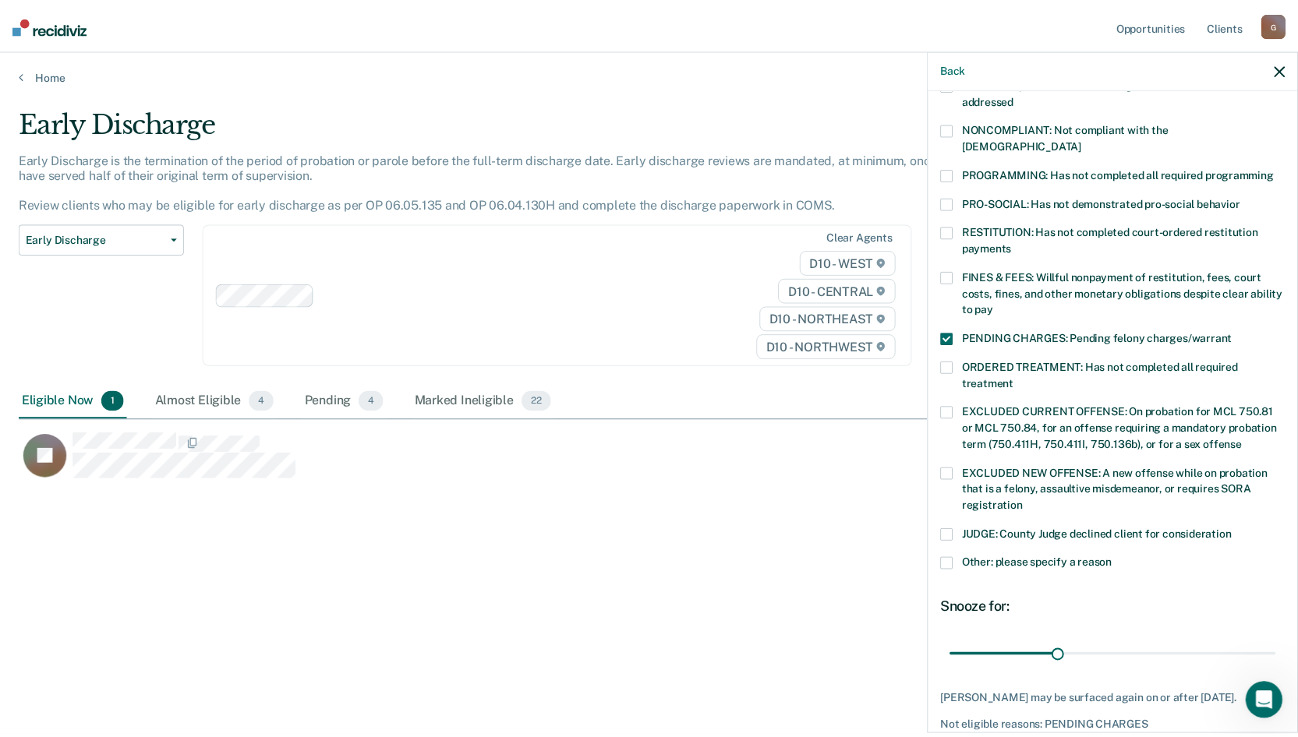
scroll to position [349, 0]
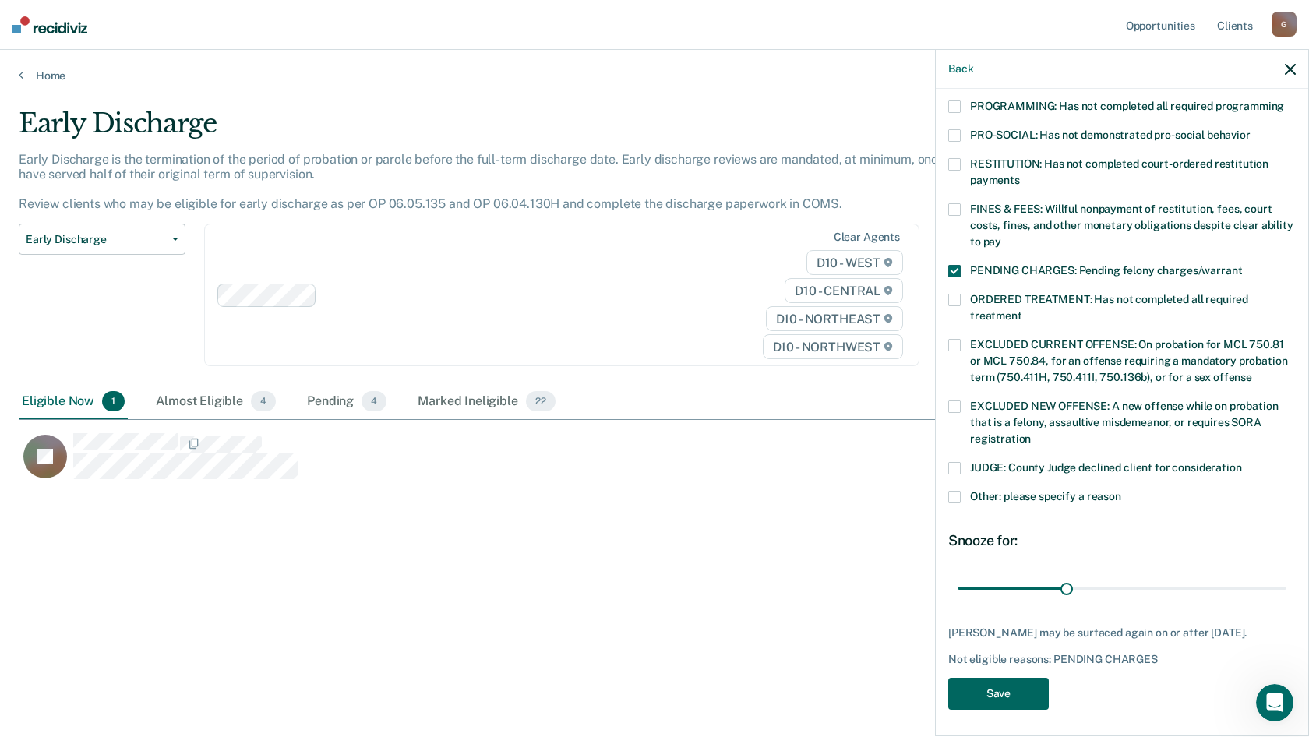
click at [1000, 680] on button "Save" at bounding box center [998, 694] width 101 height 32
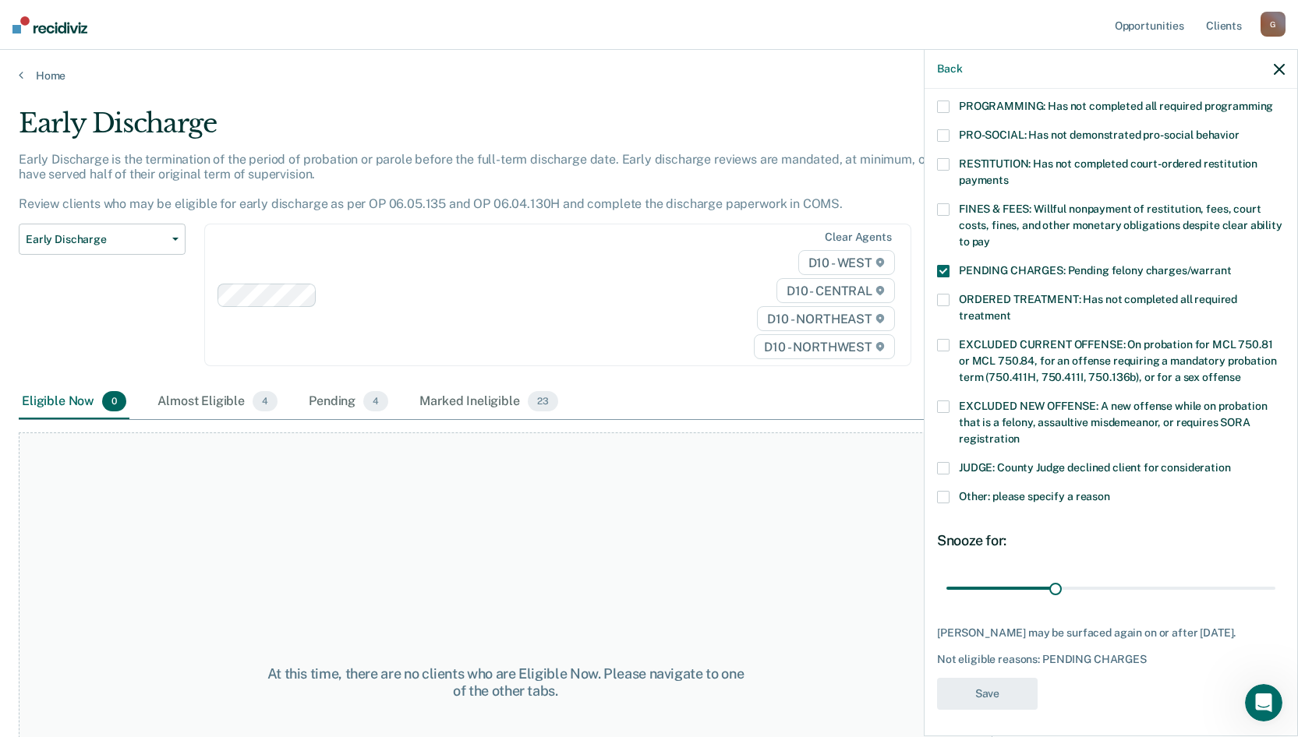
scroll to position [252, 0]
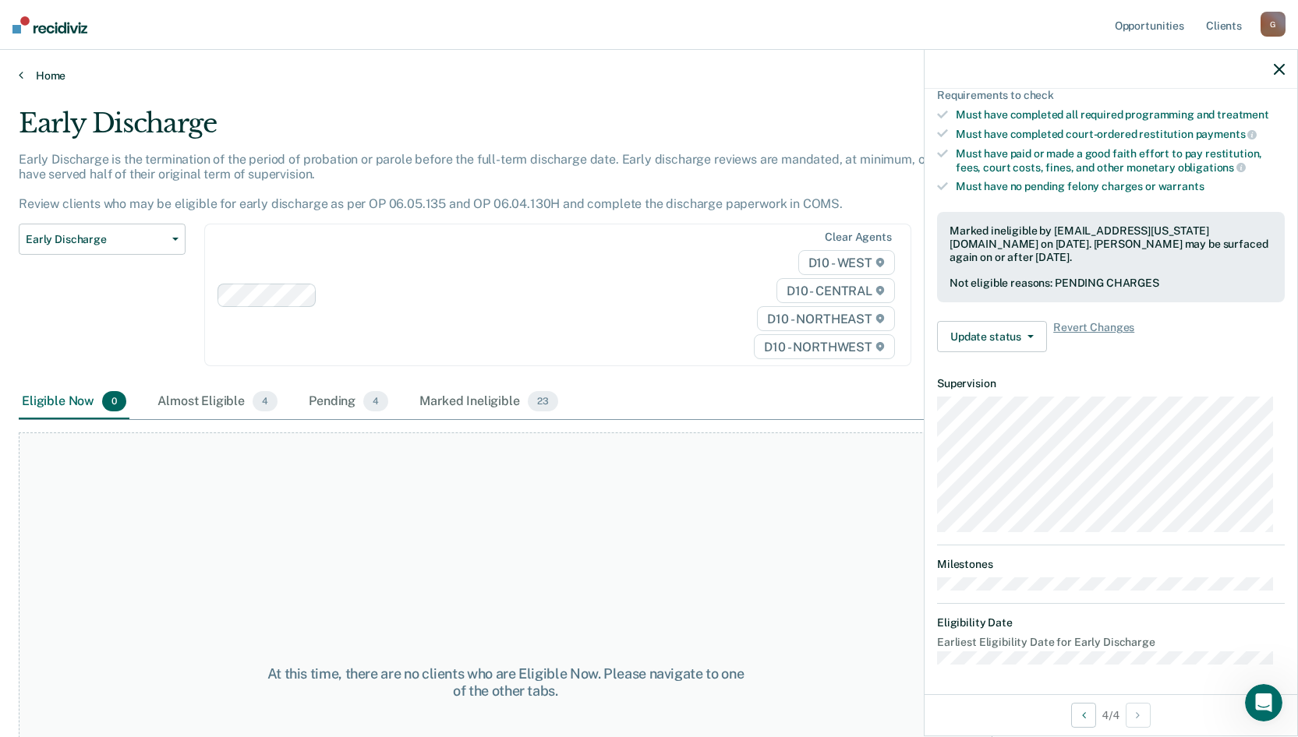
click at [19, 77] on icon at bounding box center [21, 75] width 5 height 12
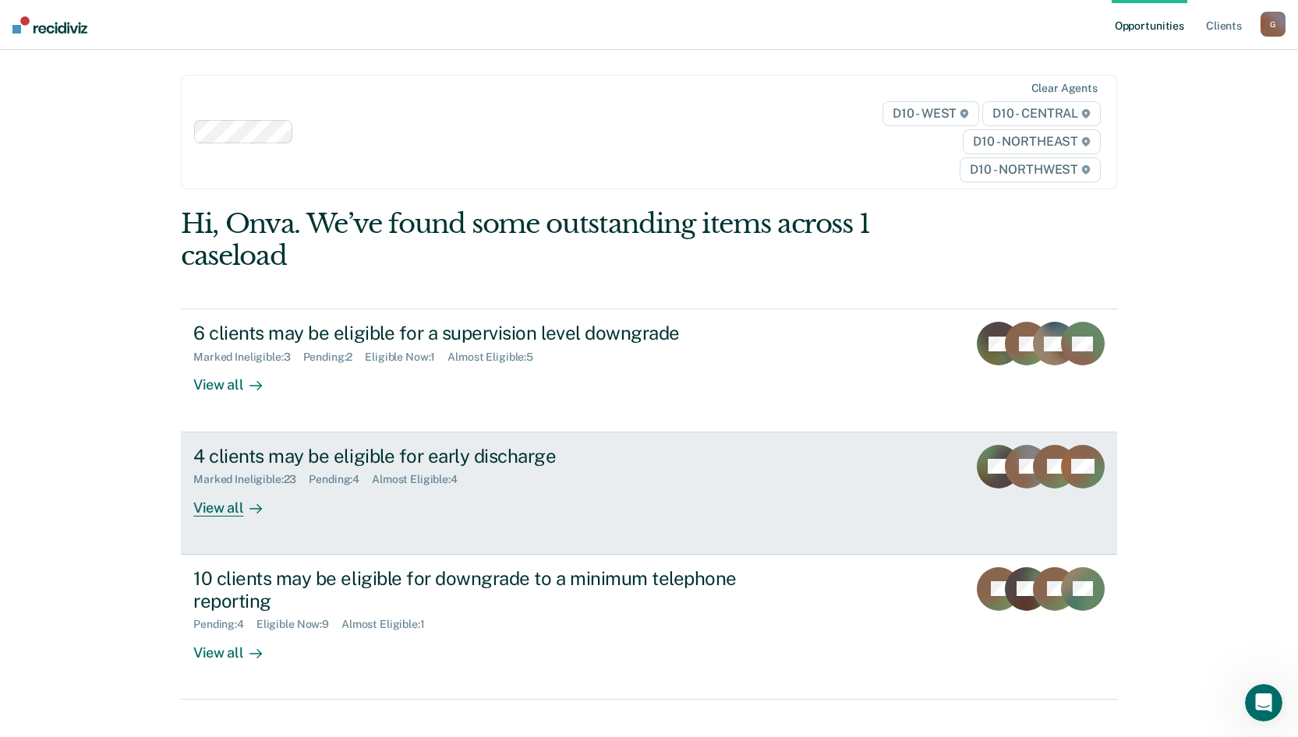
click at [212, 511] on div "View all" at bounding box center [236, 501] width 87 height 30
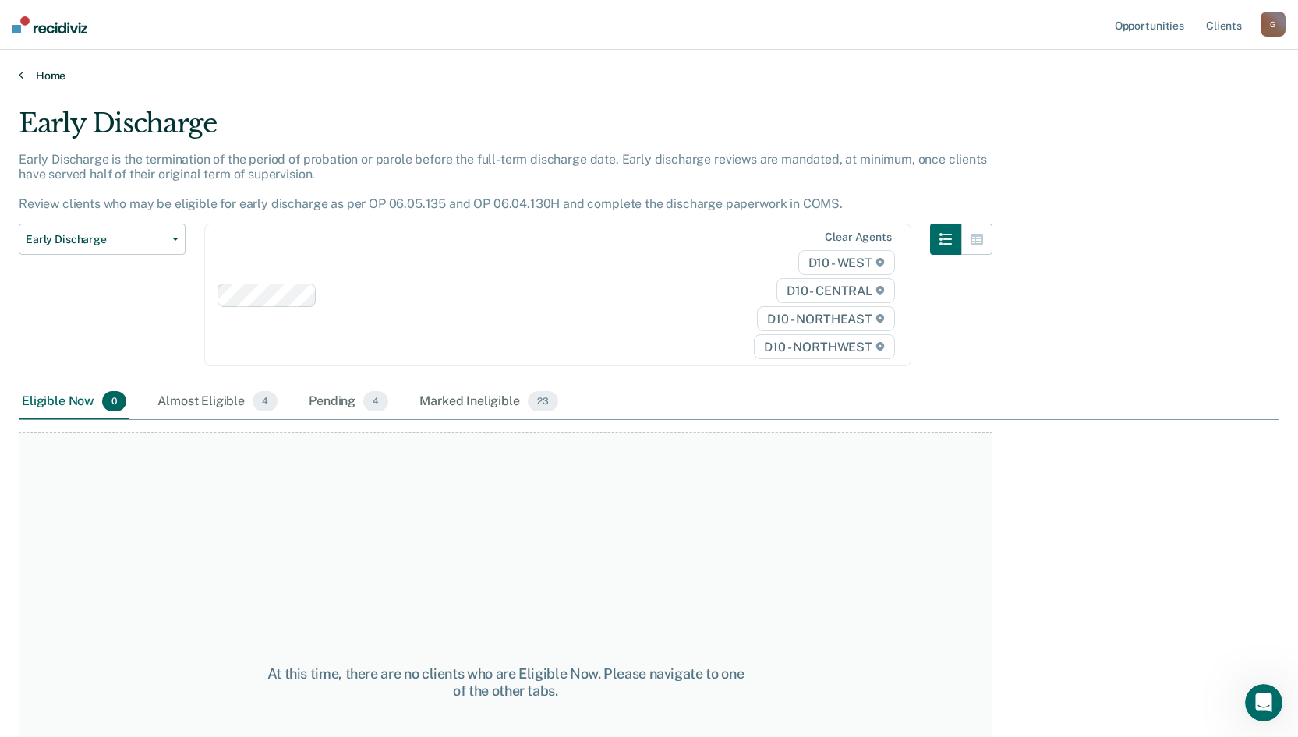
click at [19, 74] on icon at bounding box center [21, 75] width 5 height 12
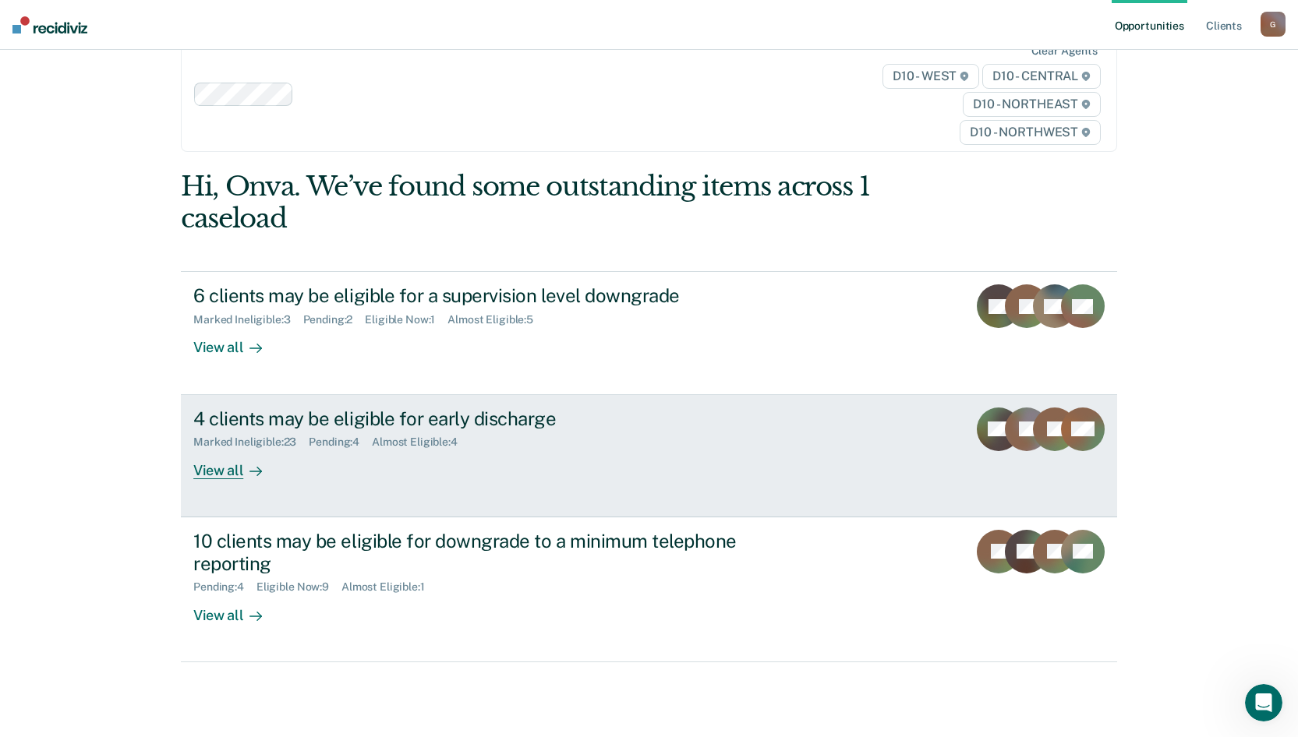
scroll to position [58, 0]
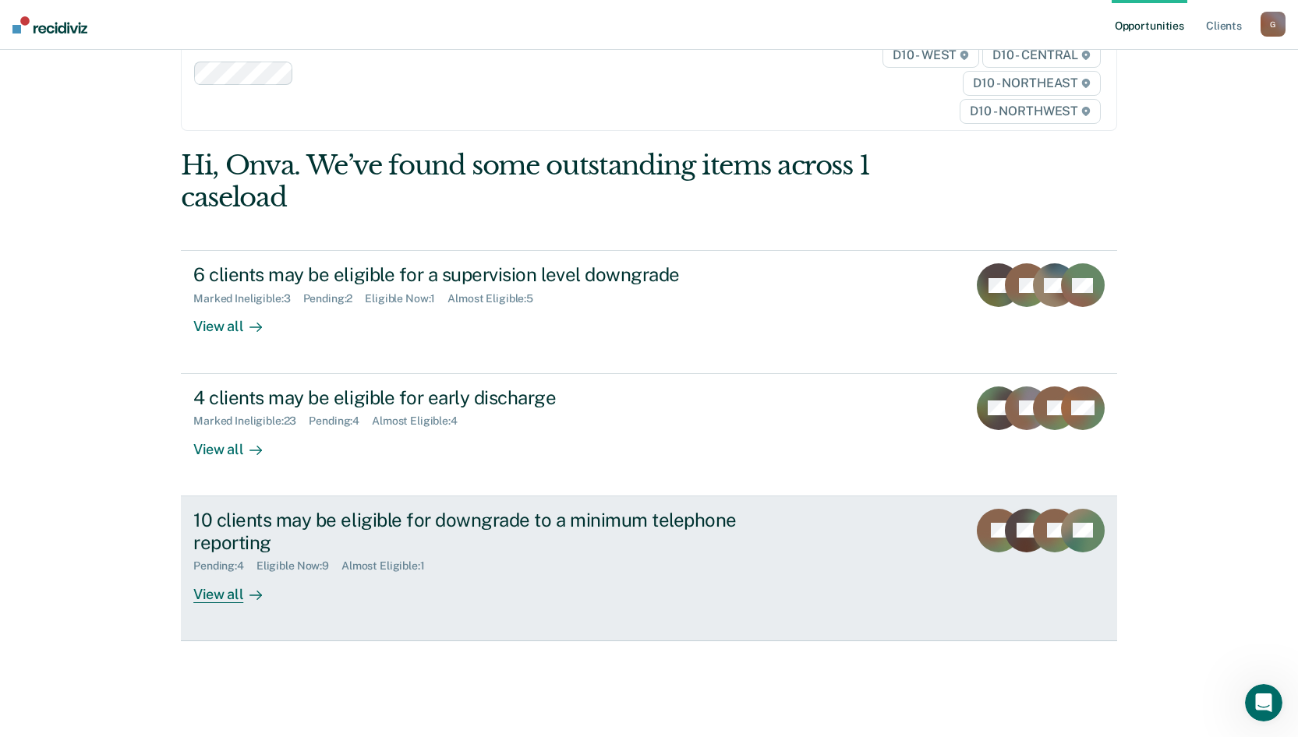
click at [228, 596] on div "View all" at bounding box center [236, 588] width 87 height 30
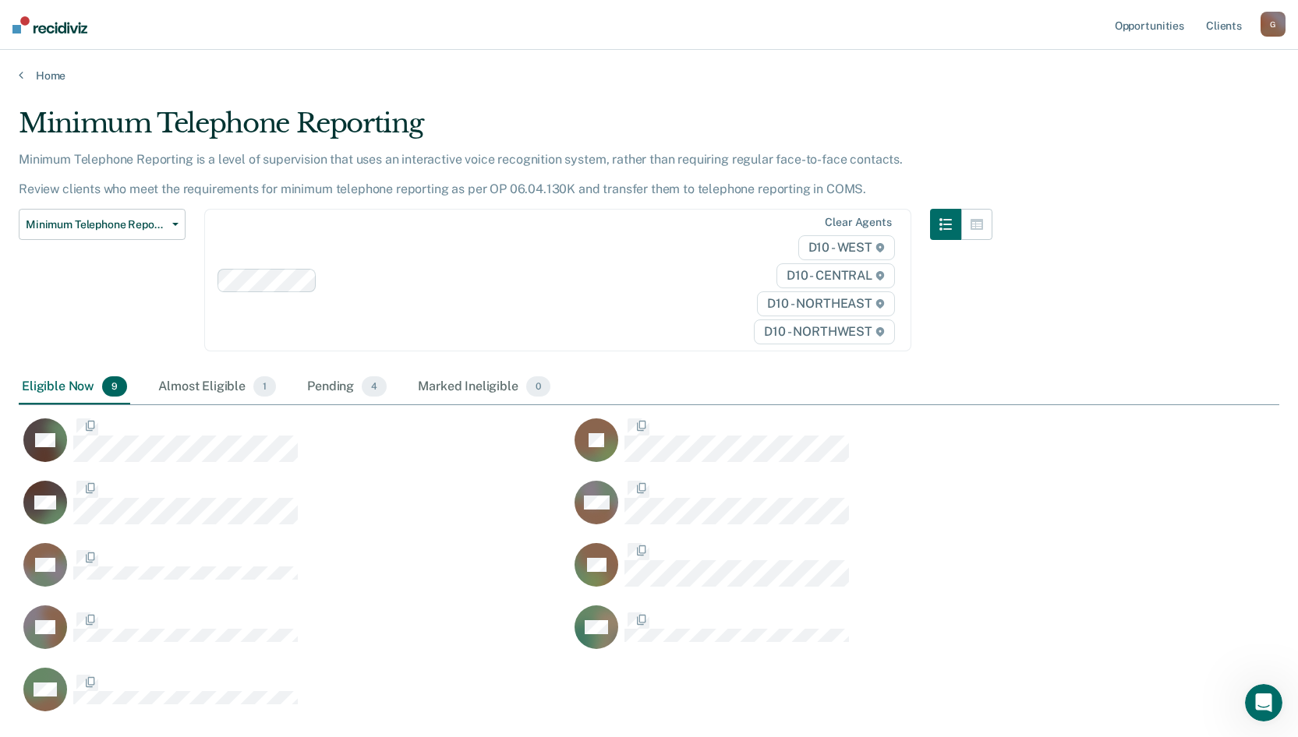
scroll to position [605, 1248]
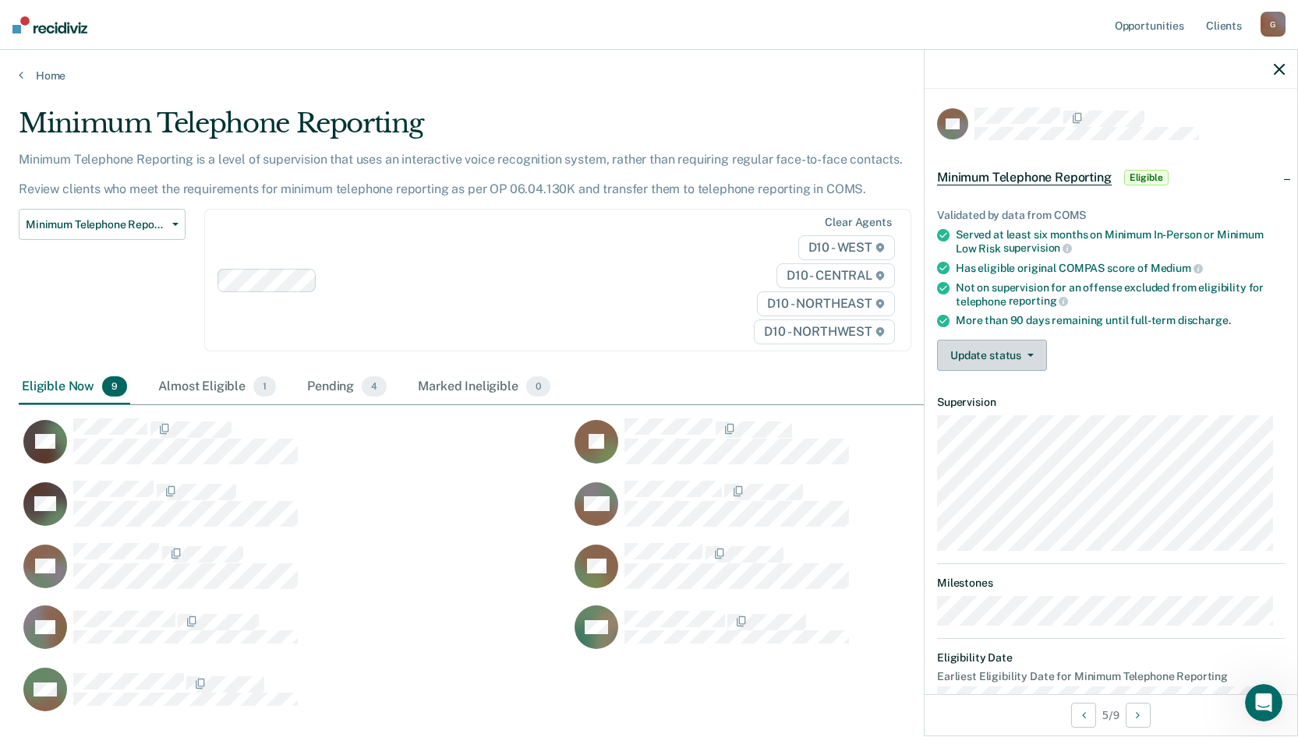
click at [1016, 358] on button "Update status" at bounding box center [992, 355] width 110 height 31
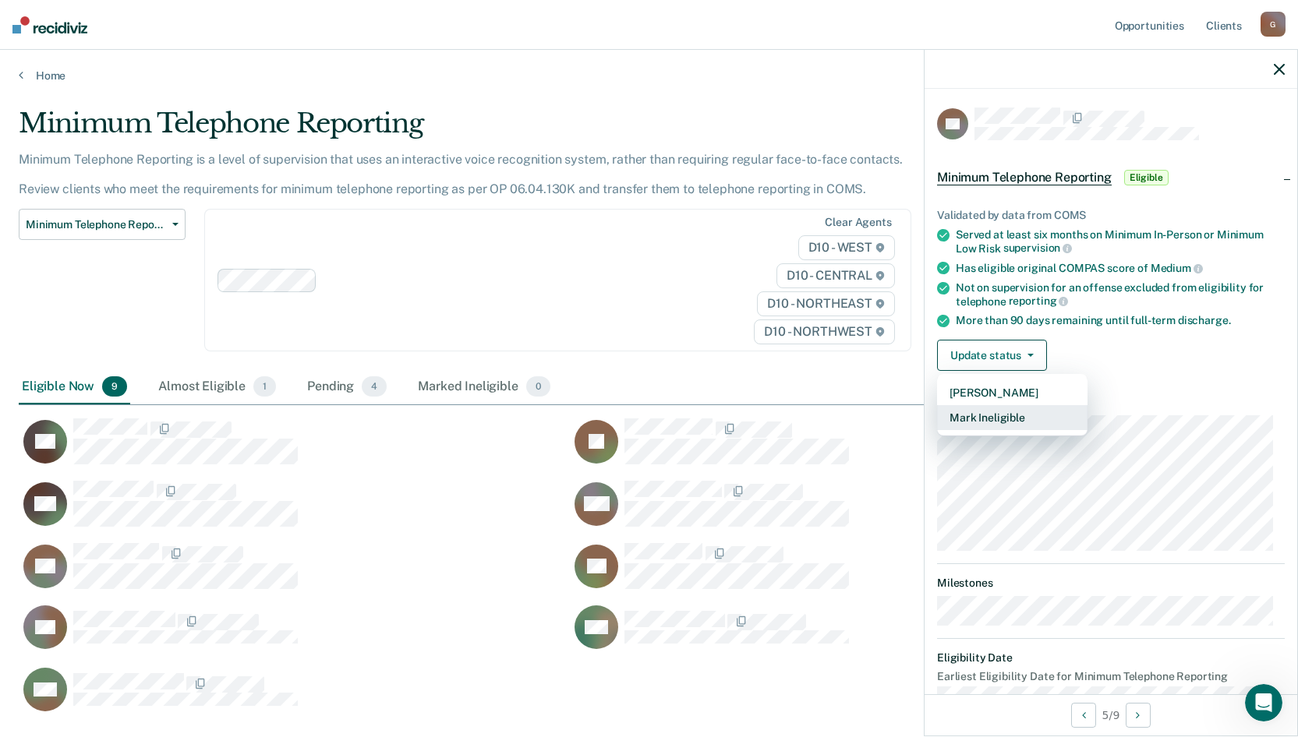
click at [1001, 412] on button "Mark Ineligible" at bounding box center [1012, 417] width 150 height 25
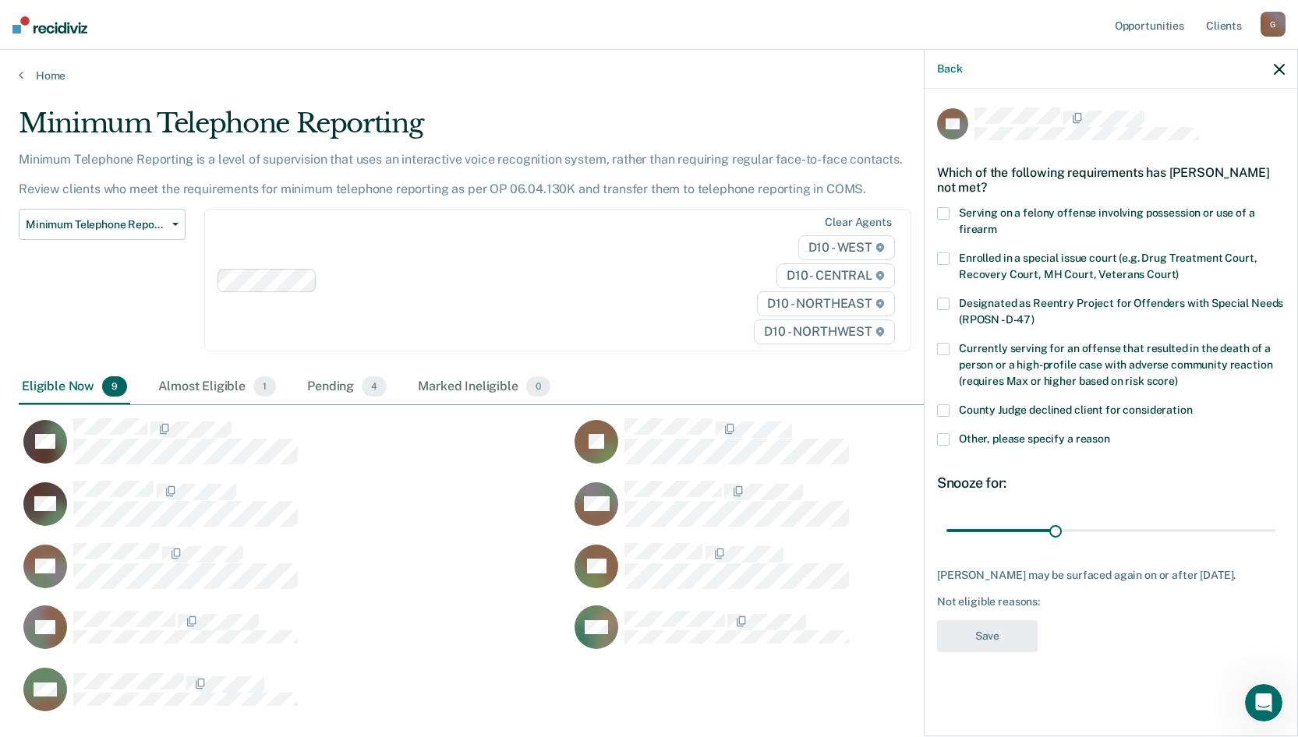
click at [947, 435] on span at bounding box center [943, 439] width 12 height 12
click at [1110, 433] on input "Other, please specify a reason" at bounding box center [1110, 433] width 0 height 0
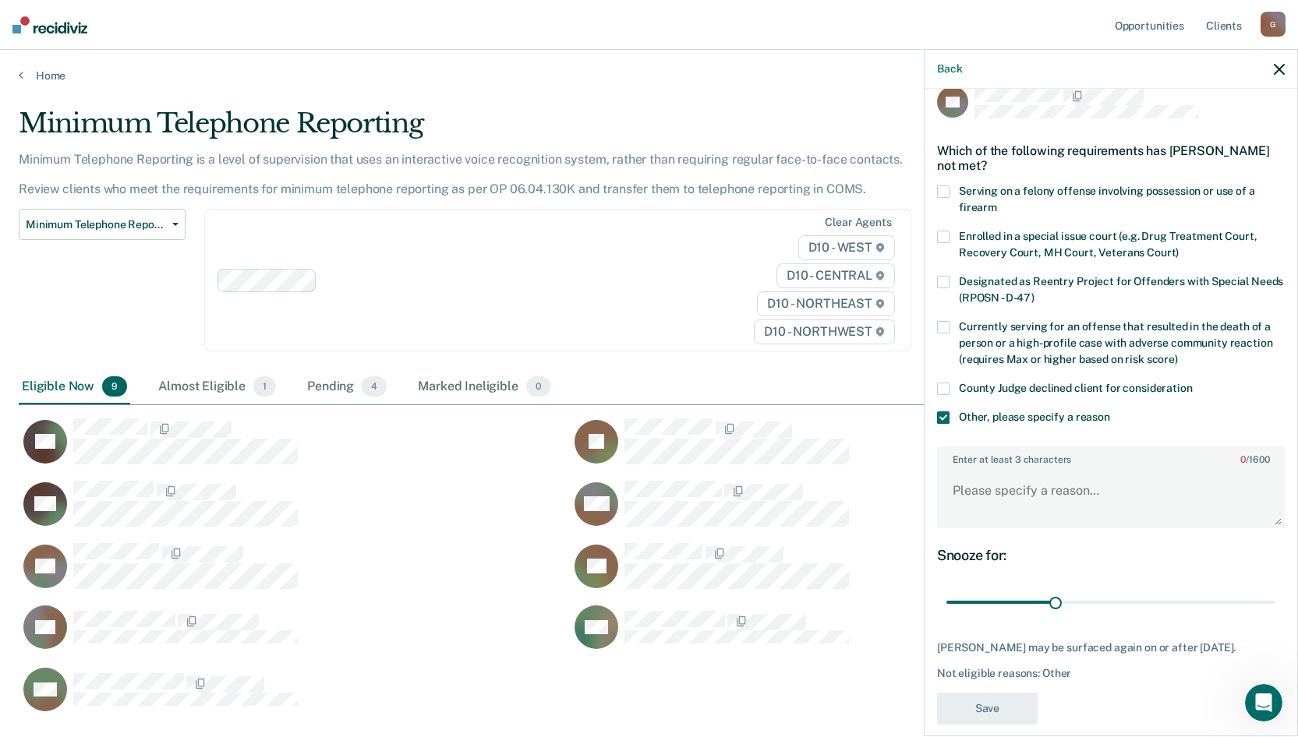
scroll to position [40, 0]
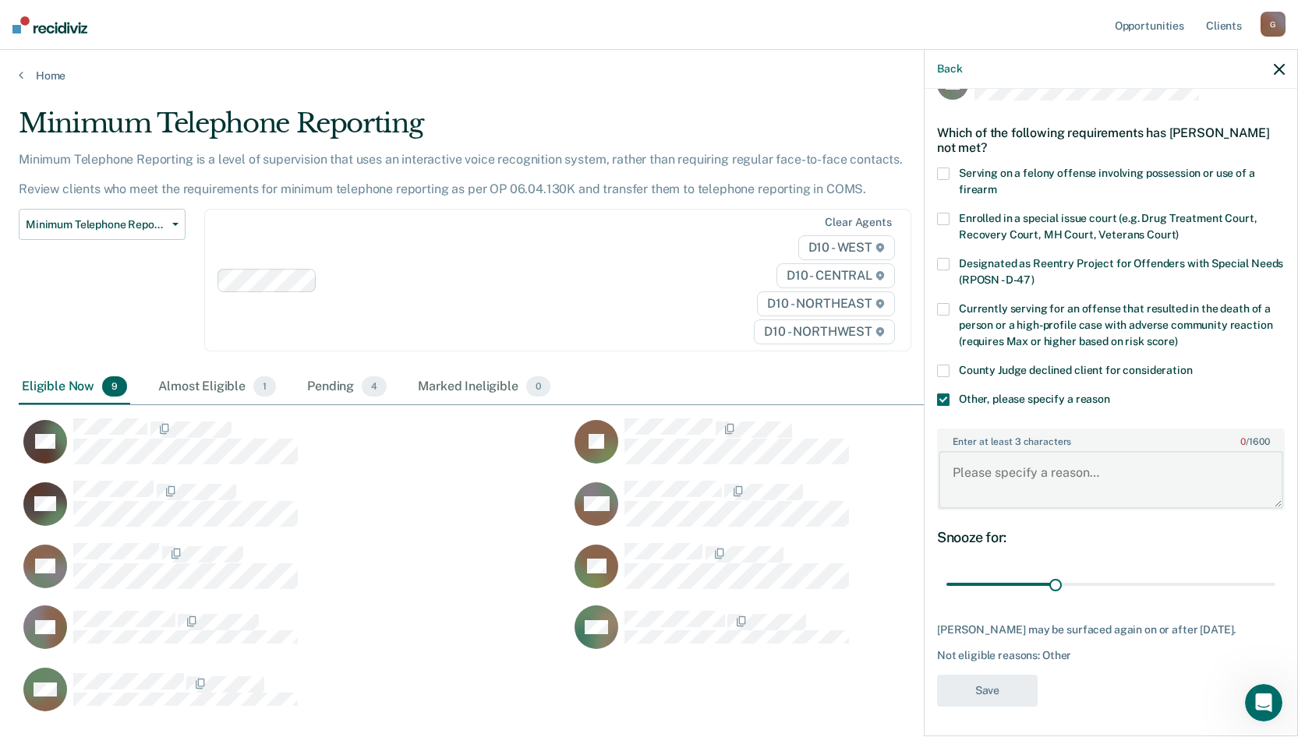
click at [960, 471] on textarea "Enter at least 3 characters 0 / 1600" at bounding box center [1110, 480] width 344 height 58
type textarea "Criminal activity"
click at [979, 708] on div "SK Which of the following requirements has [PERSON_NAME] not met? Serving on a …" at bounding box center [1111, 392] width 348 height 648
click at [975, 690] on button "Save" at bounding box center [987, 691] width 101 height 32
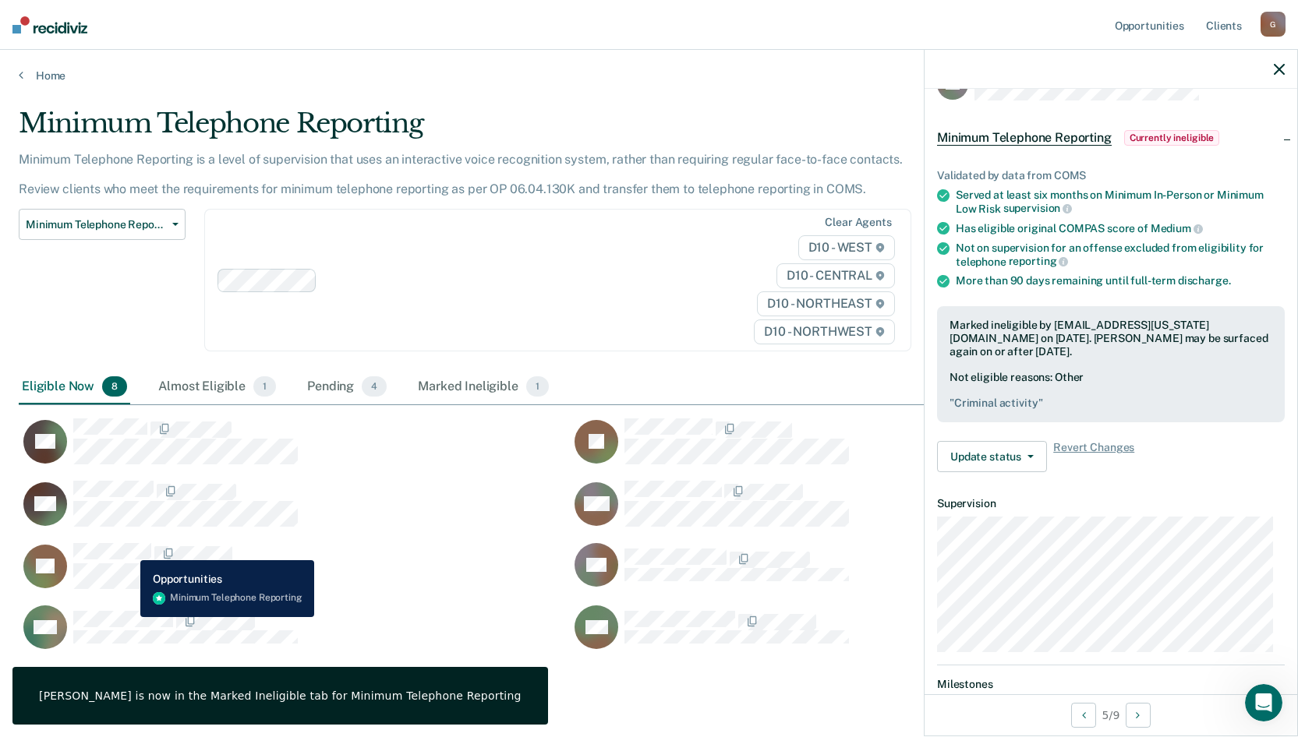
scroll to position [35, 0]
